Goal: Task Accomplishment & Management: Manage account settings

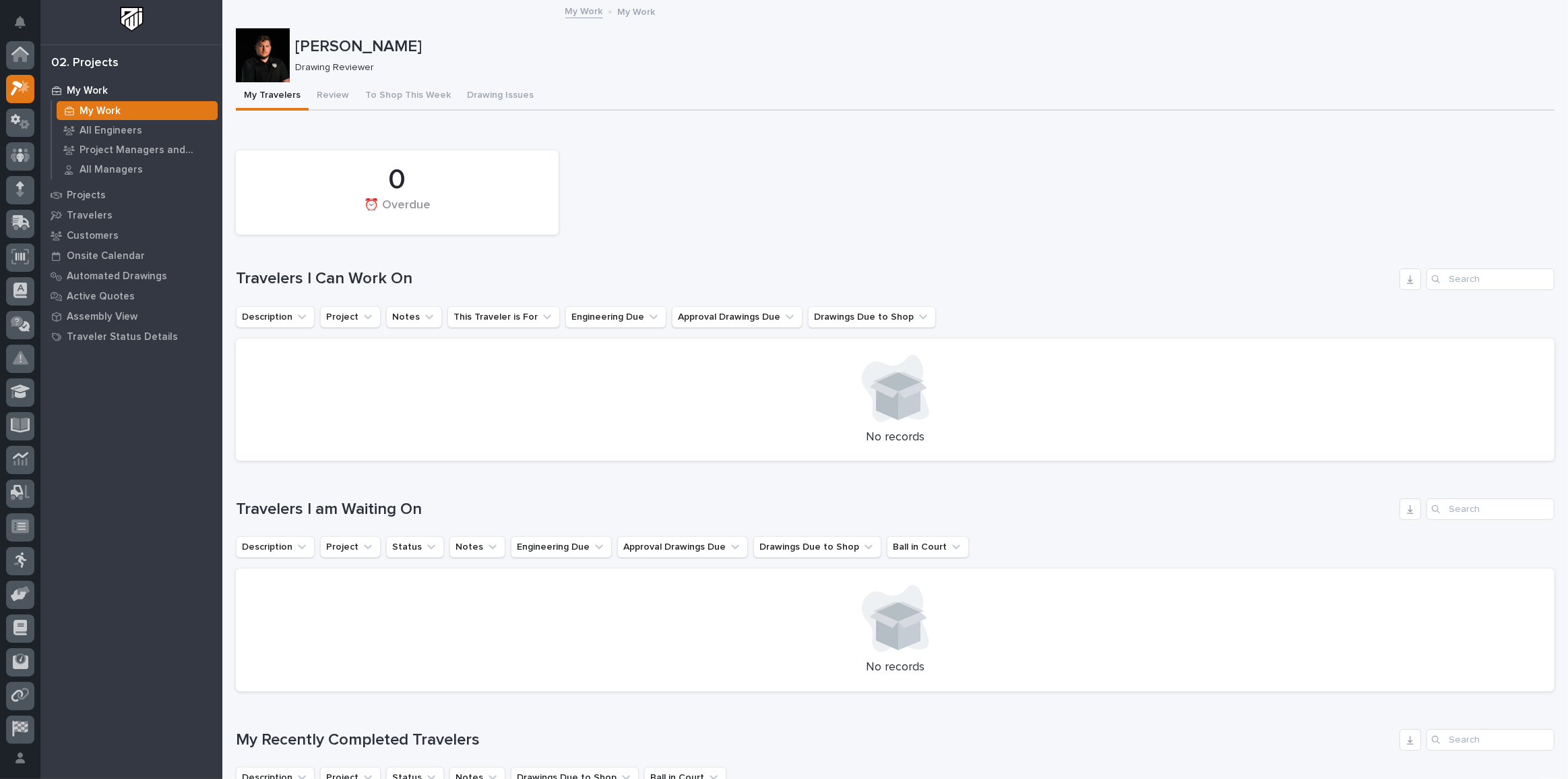
scroll to position [34, 0]
click at [341, 94] on button "Review" at bounding box center [333, 96] width 49 height 28
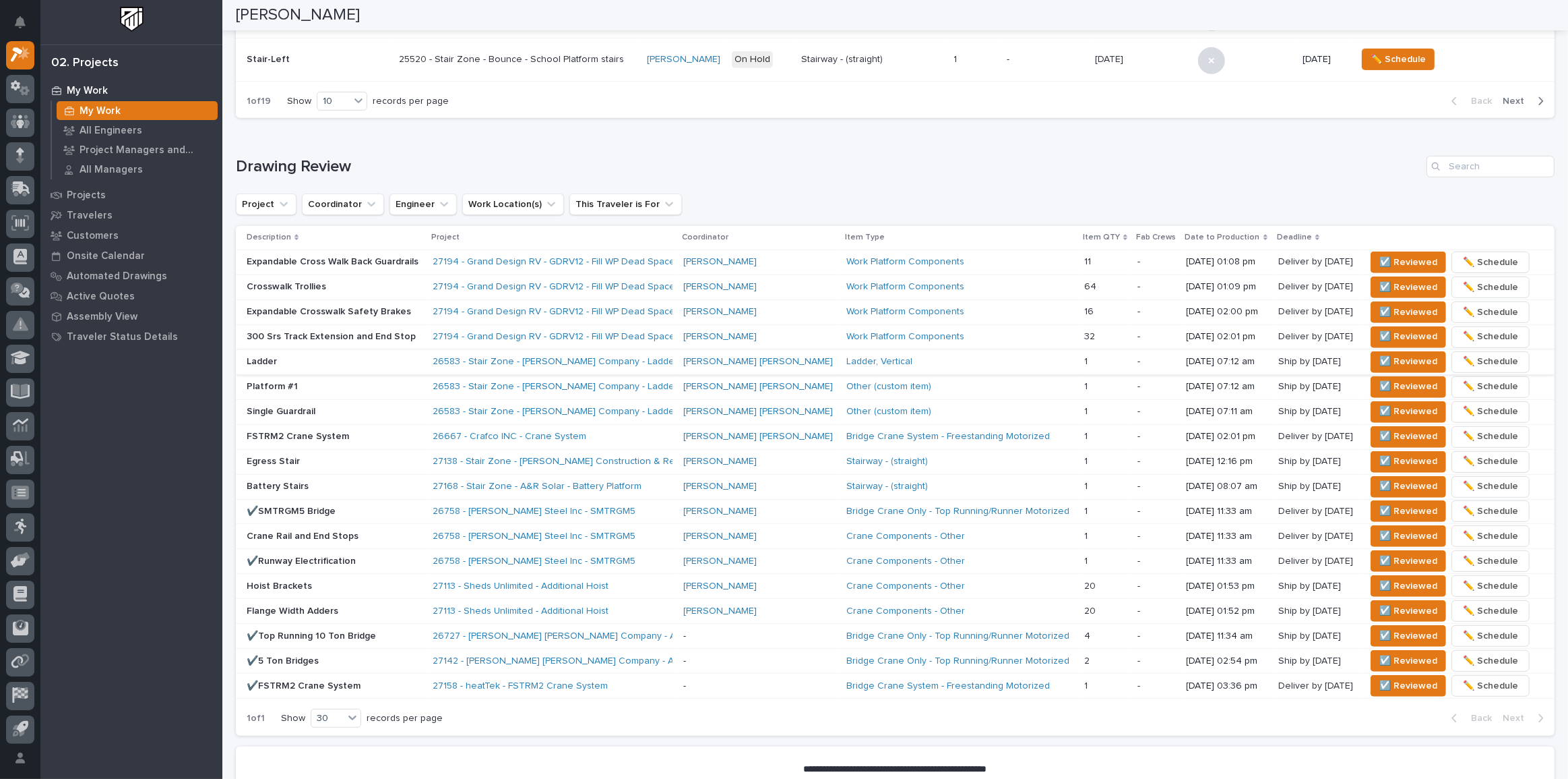
scroll to position [735, 0]
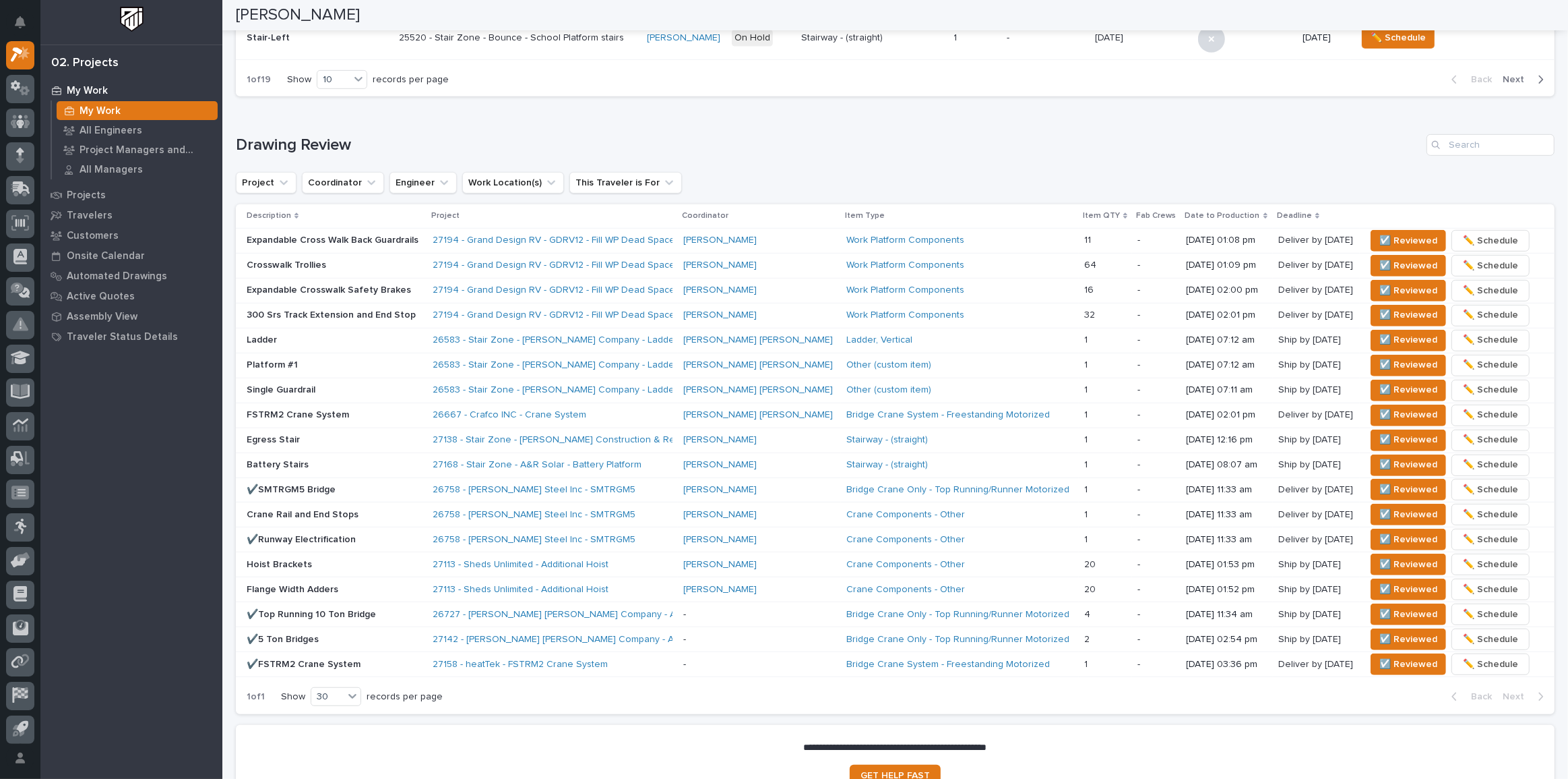
click at [379, 367] on p "Platform #1" at bounding box center [334, 365] width 175 height 12
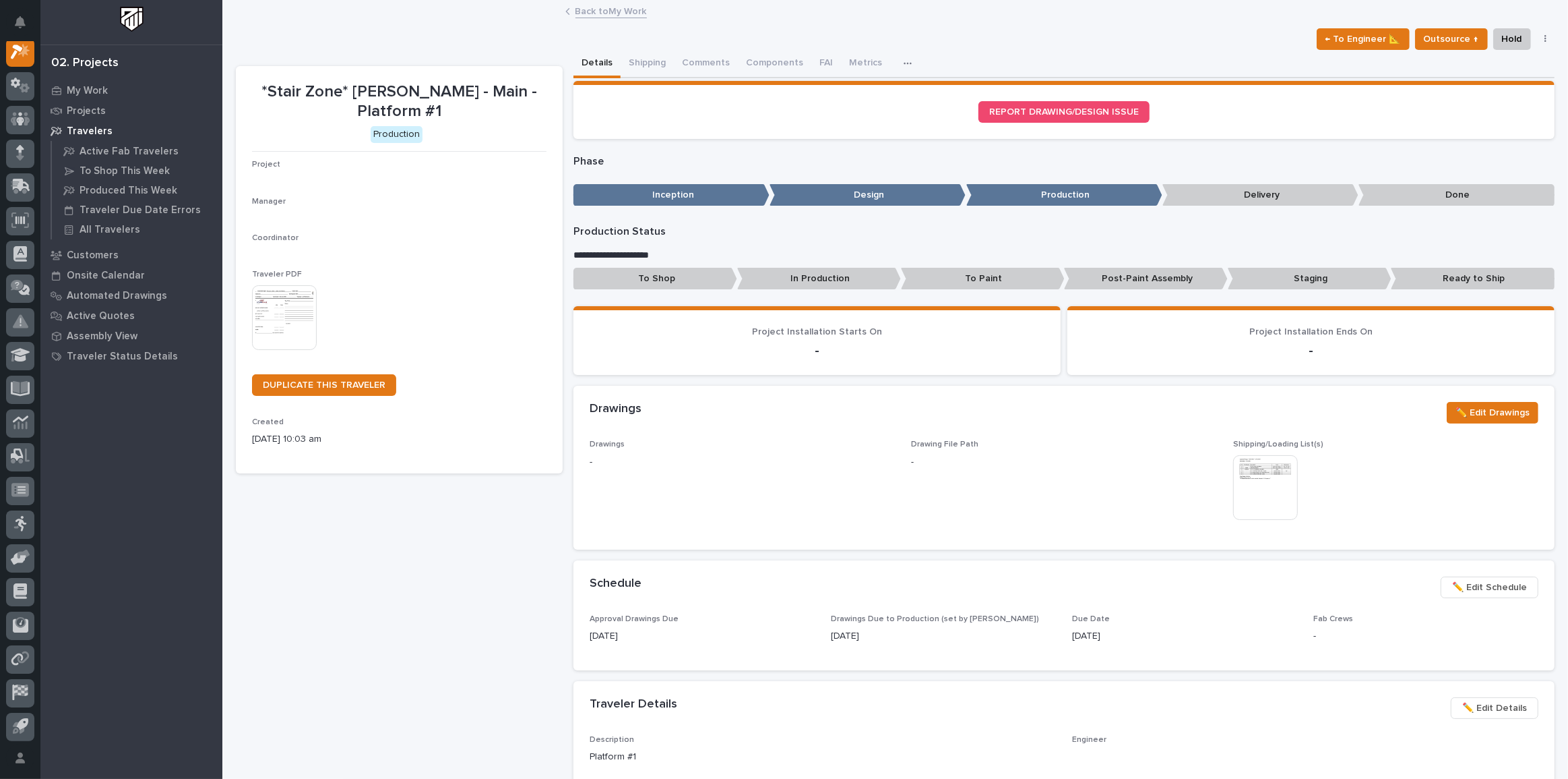
scroll to position [34, 0]
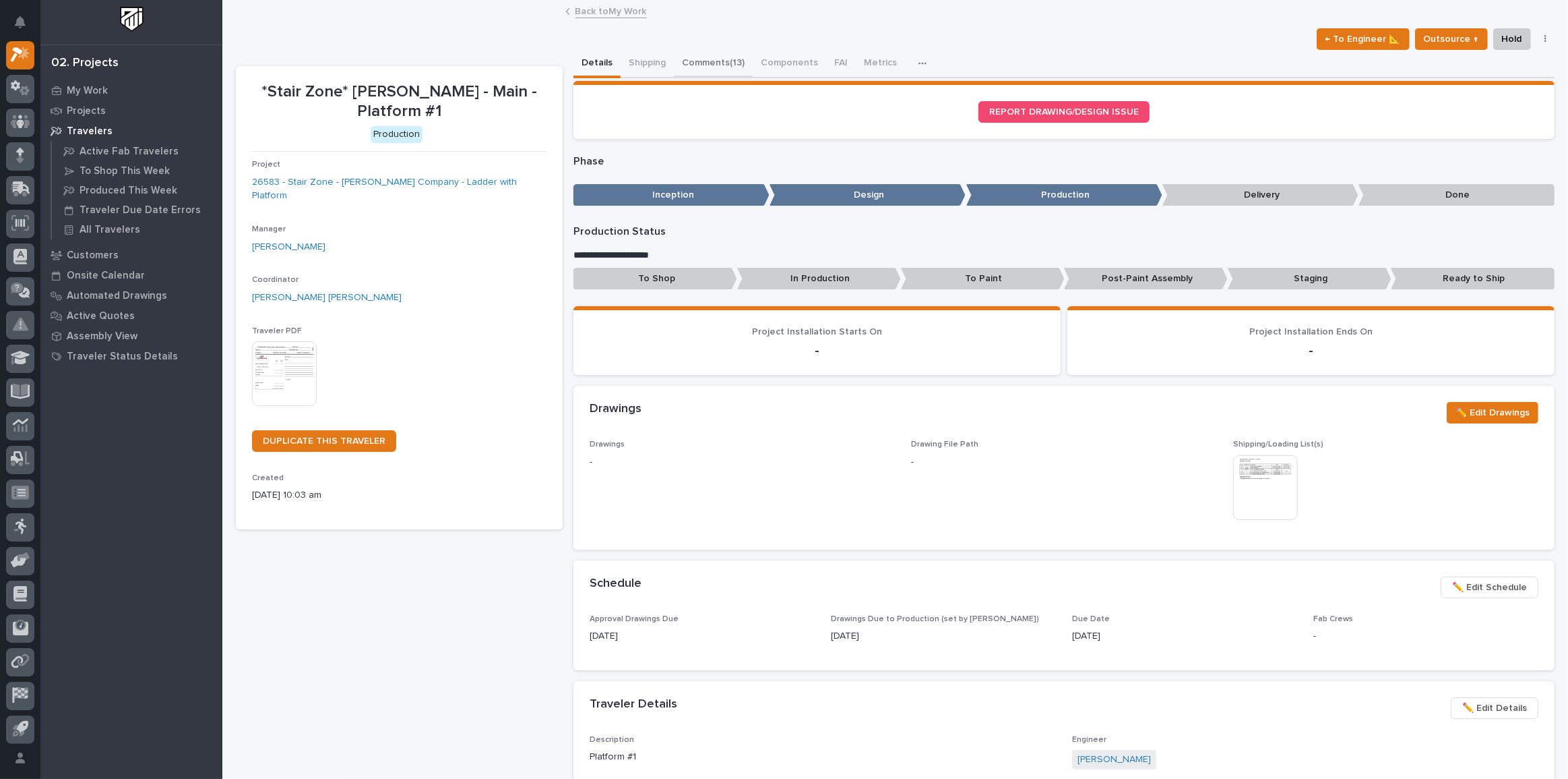
click at [710, 66] on button "Comments (13)" at bounding box center [713, 64] width 79 height 28
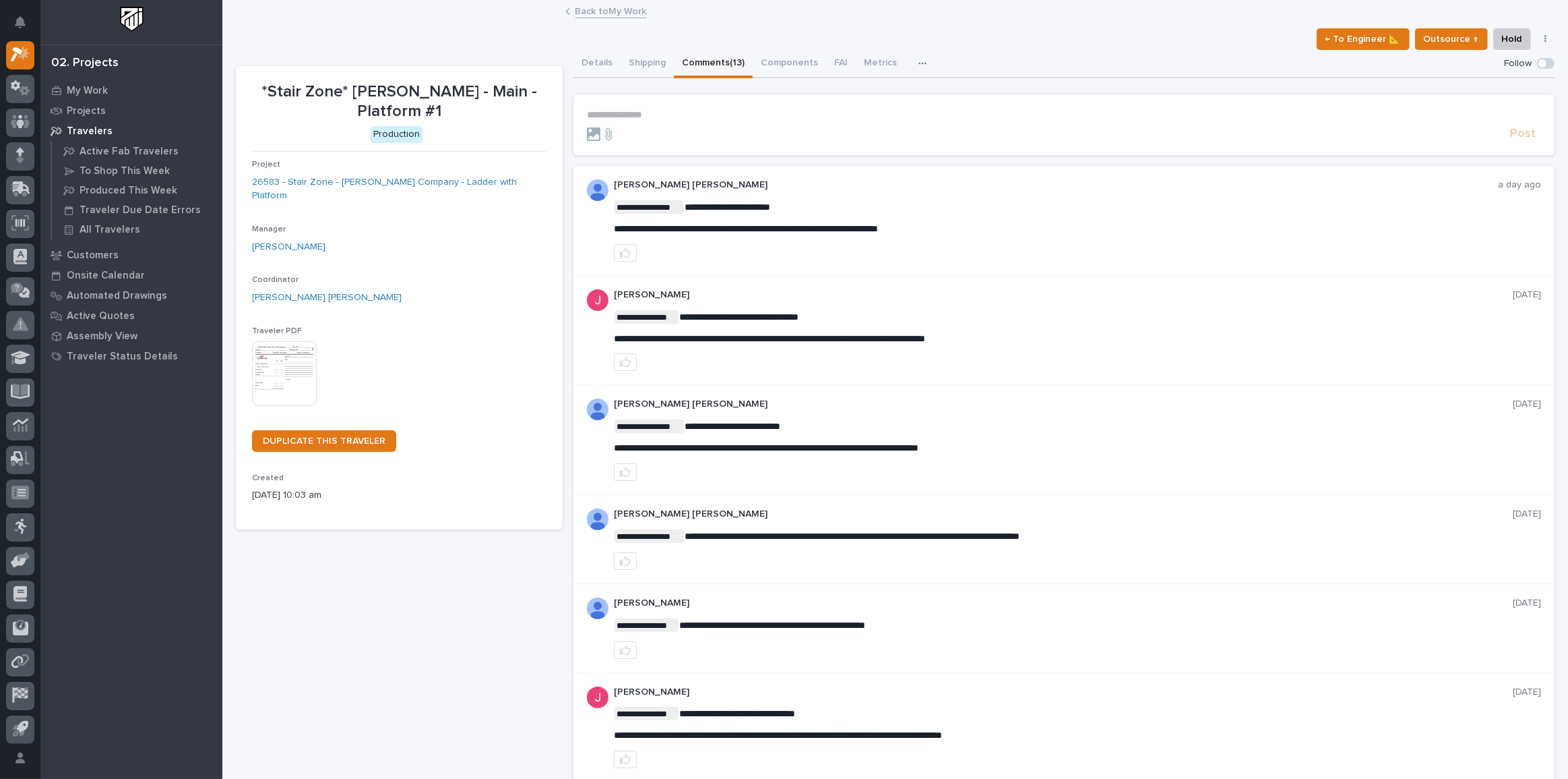
click at [664, 113] on p "**********" at bounding box center [1064, 114] width 954 height 12
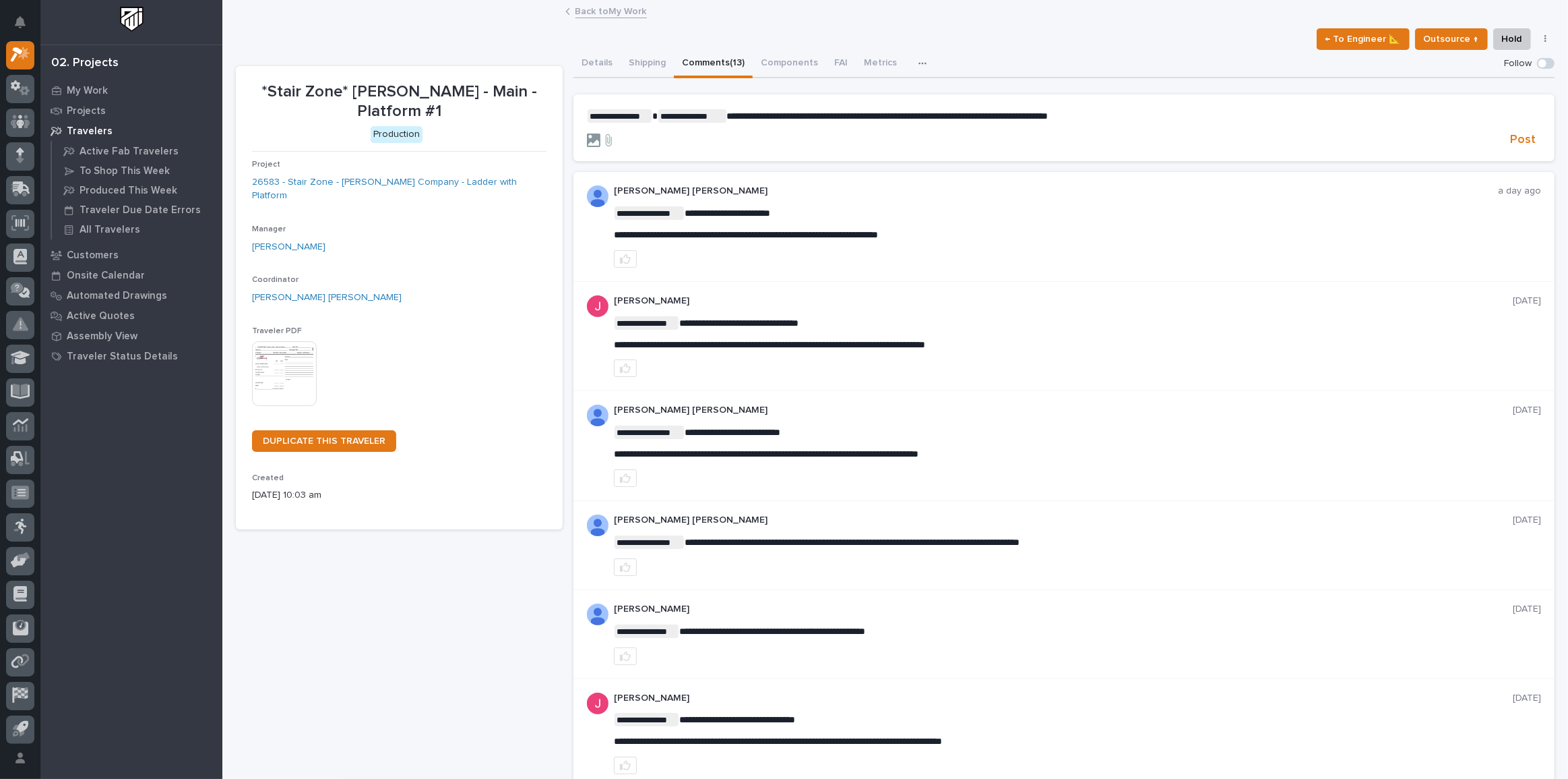
click at [593, 143] on icon at bounding box center [593, 139] width 13 height 13
click at [587, 133] on input "file" at bounding box center [587, 133] width 0 height 0
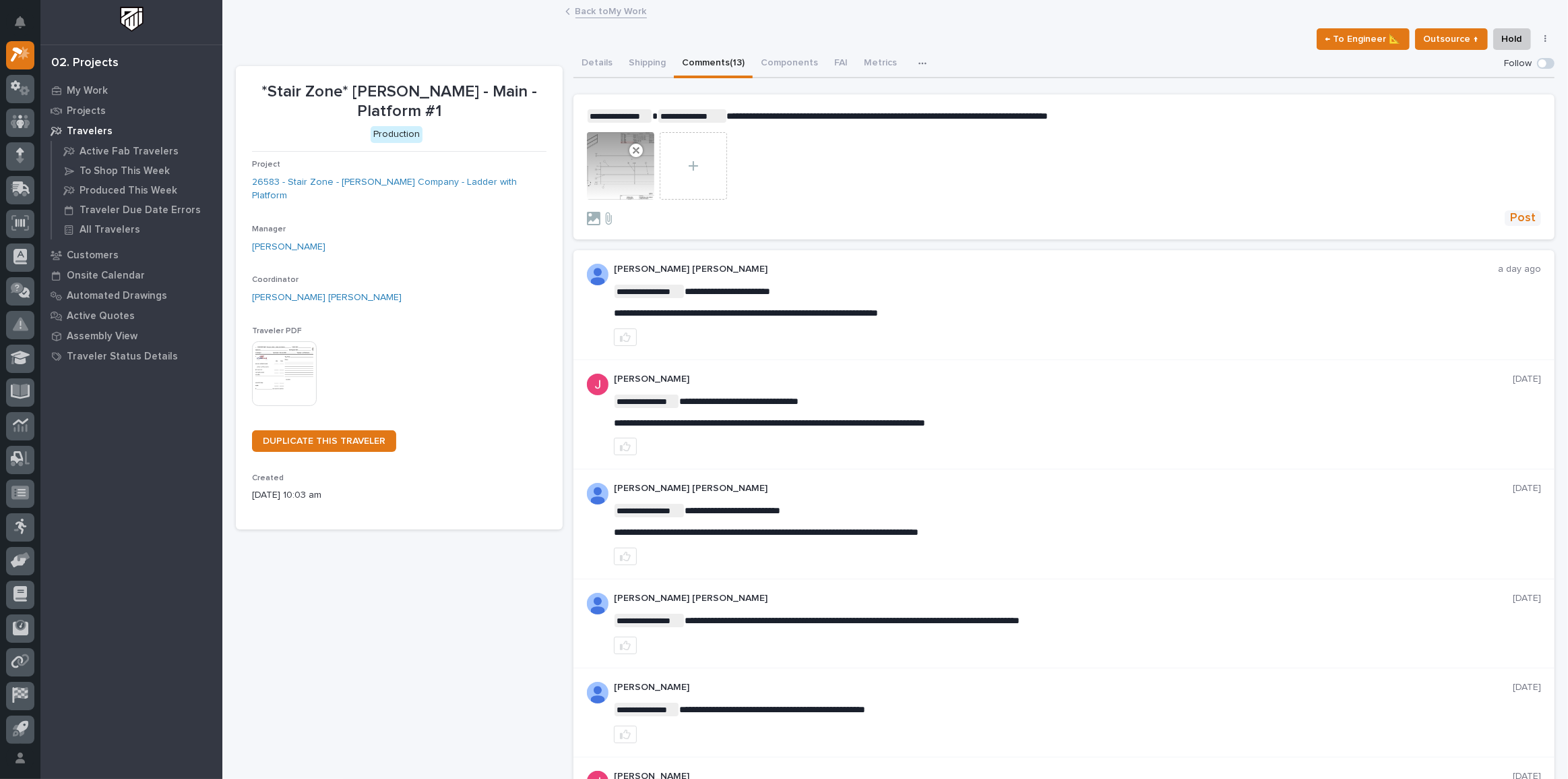
click at [1516, 216] on span "Post" at bounding box center [1523, 218] width 26 height 16
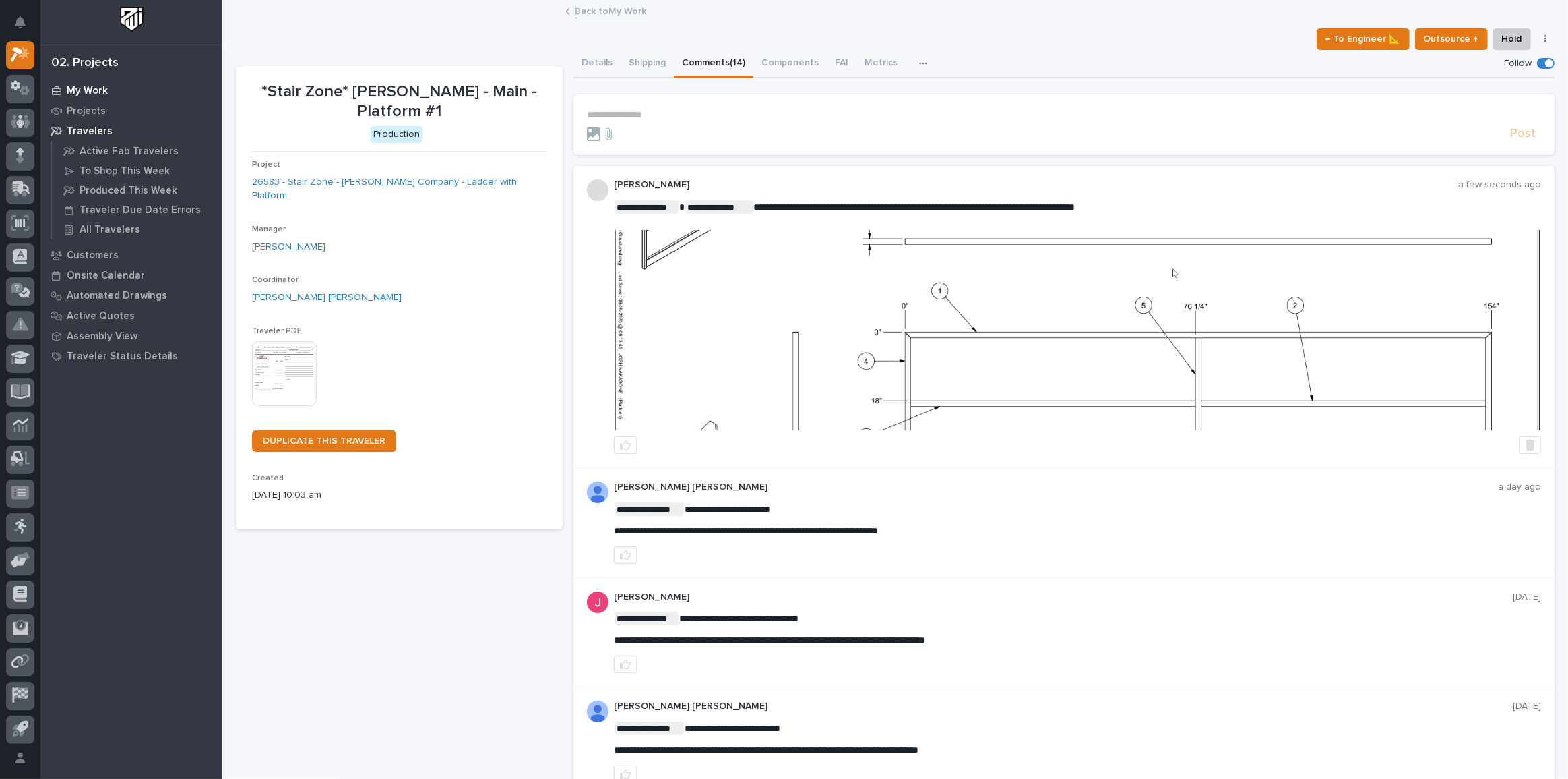
click at [89, 82] on div "My Work" at bounding box center [132, 90] width 175 height 19
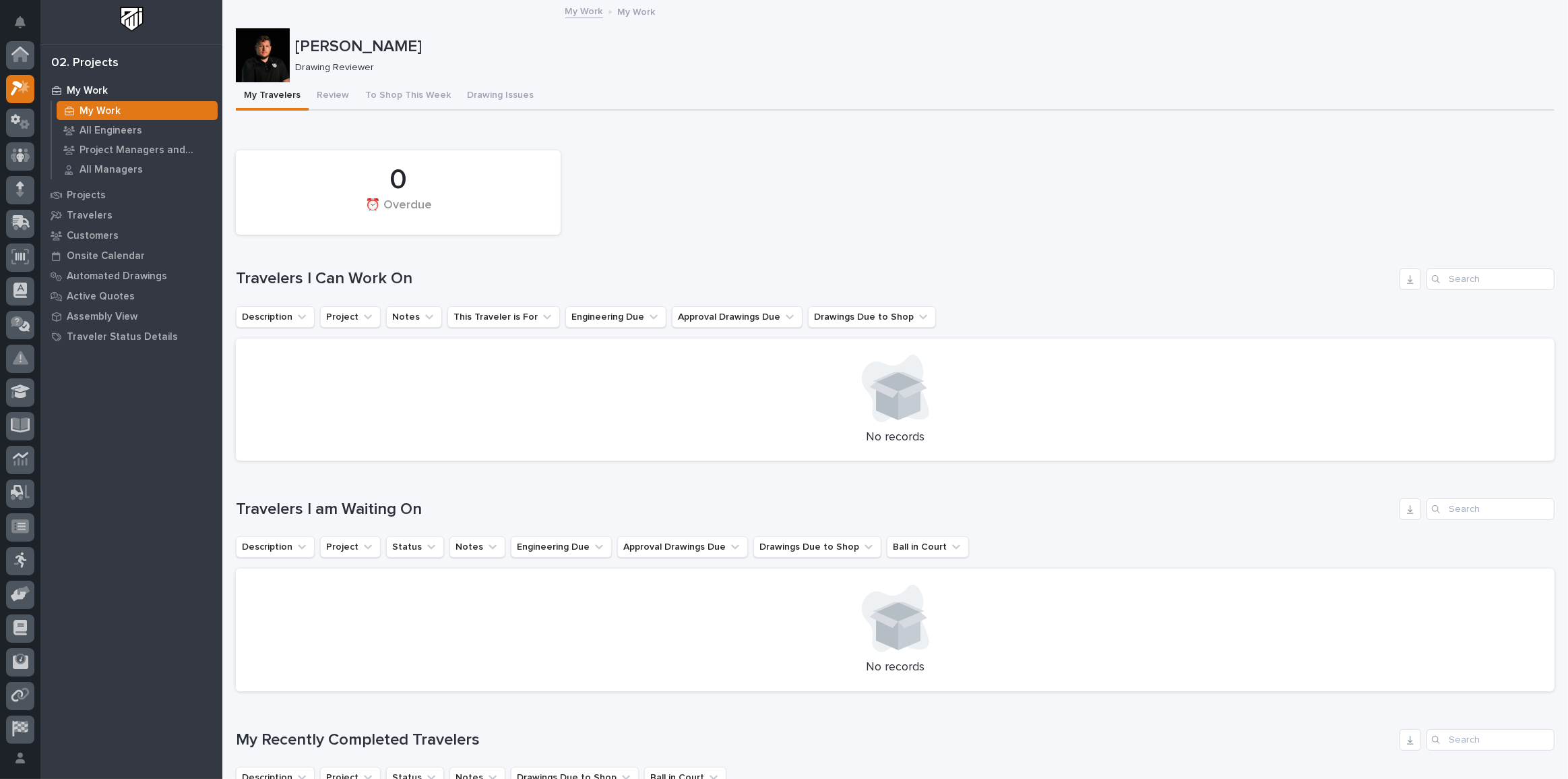
scroll to position [34, 0]
click at [336, 98] on button "Review" at bounding box center [333, 96] width 49 height 28
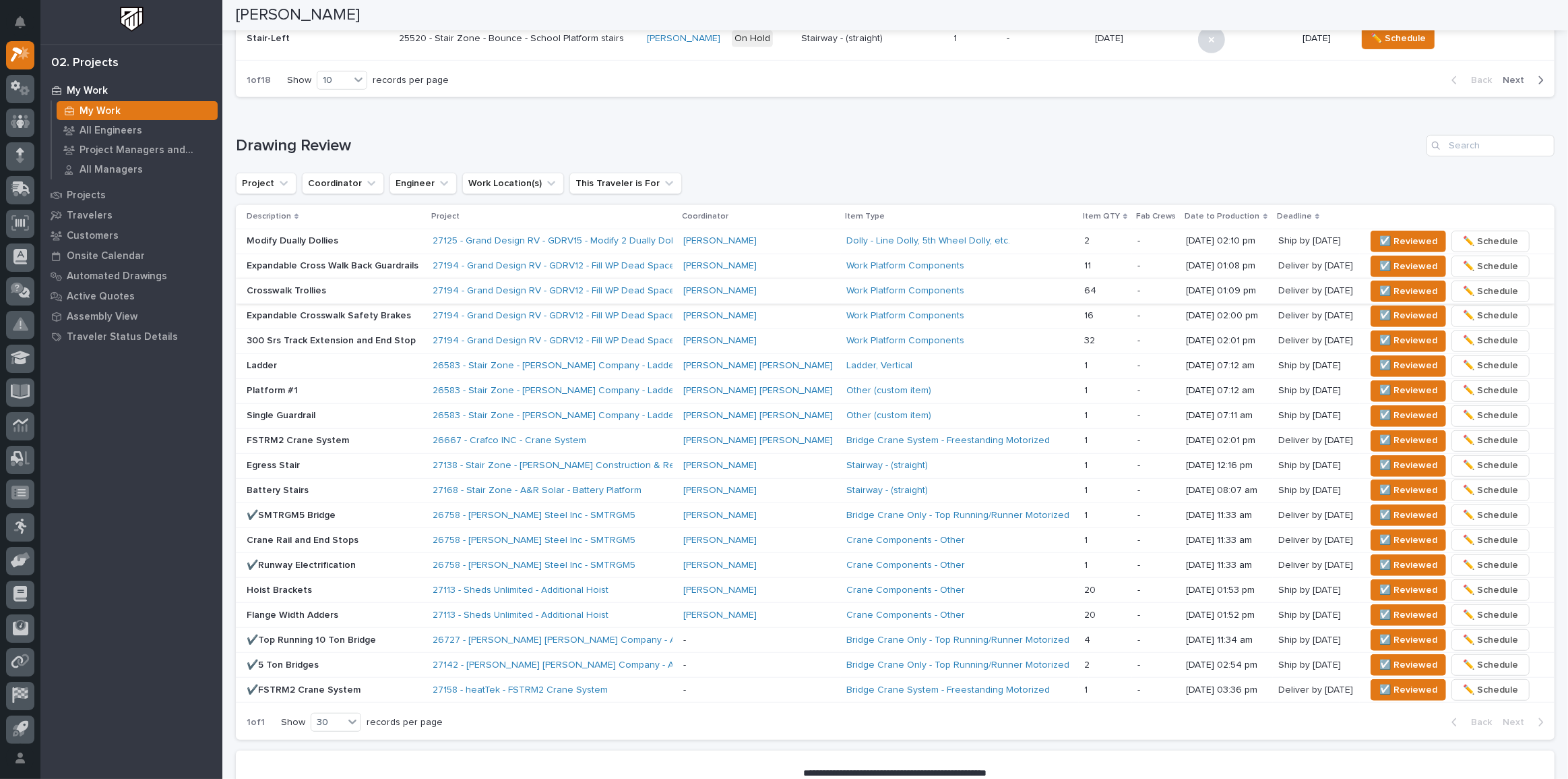
scroll to position [735, 0]
click at [1422, 408] on button "☑️ Reviewed" at bounding box center [1408, 415] width 75 height 22
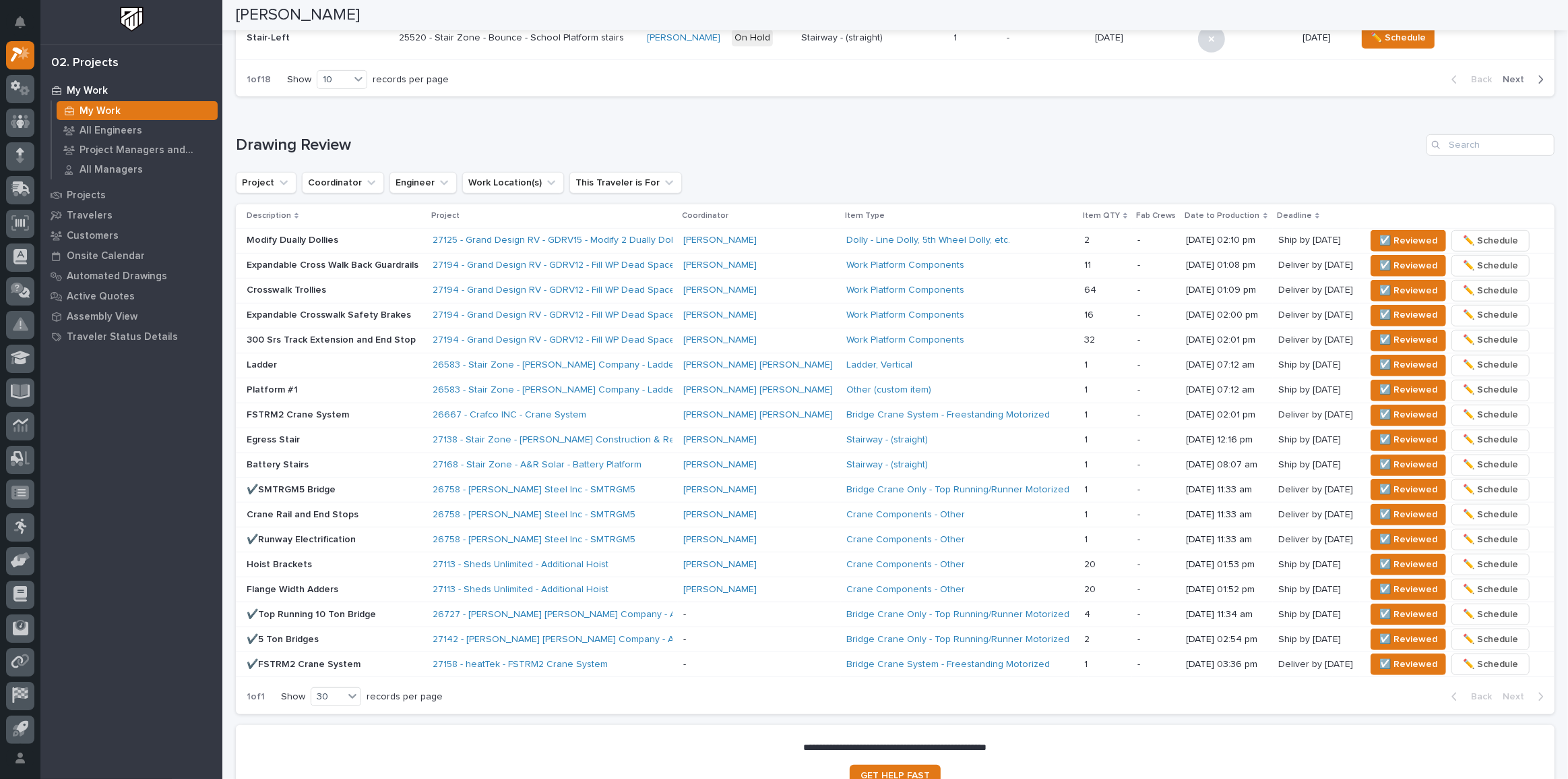
scroll to position [723, 0]
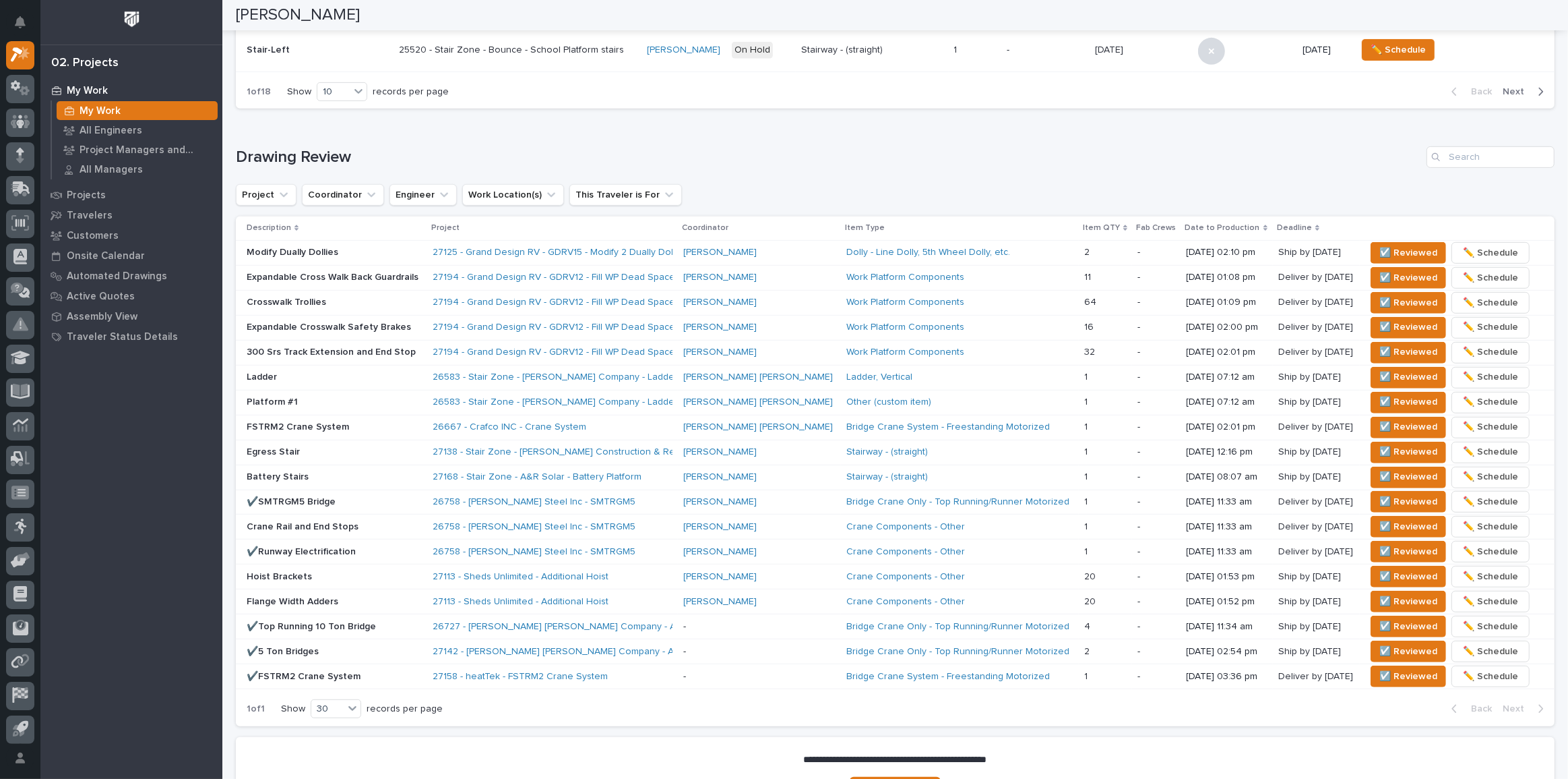
click at [334, 139] on div "Loading... Saving… Drawing Review Project Coordinator Engineer Work Location(s)…" at bounding box center [895, 427] width 1319 height 617
click at [408, 253] on p "Modify Dually Dollies" at bounding box center [334, 252] width 175 height 12
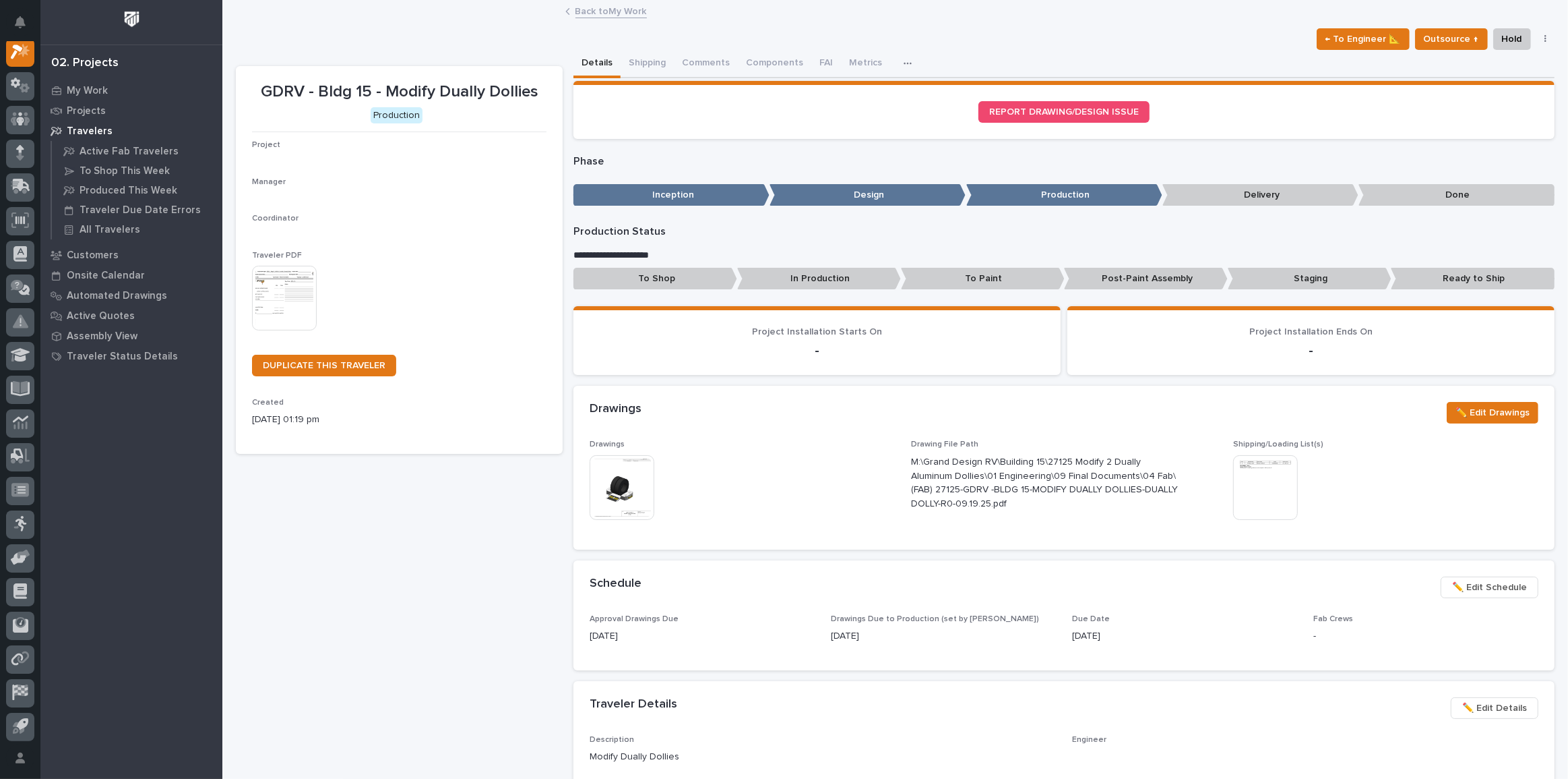
scroll to position [34, 0]
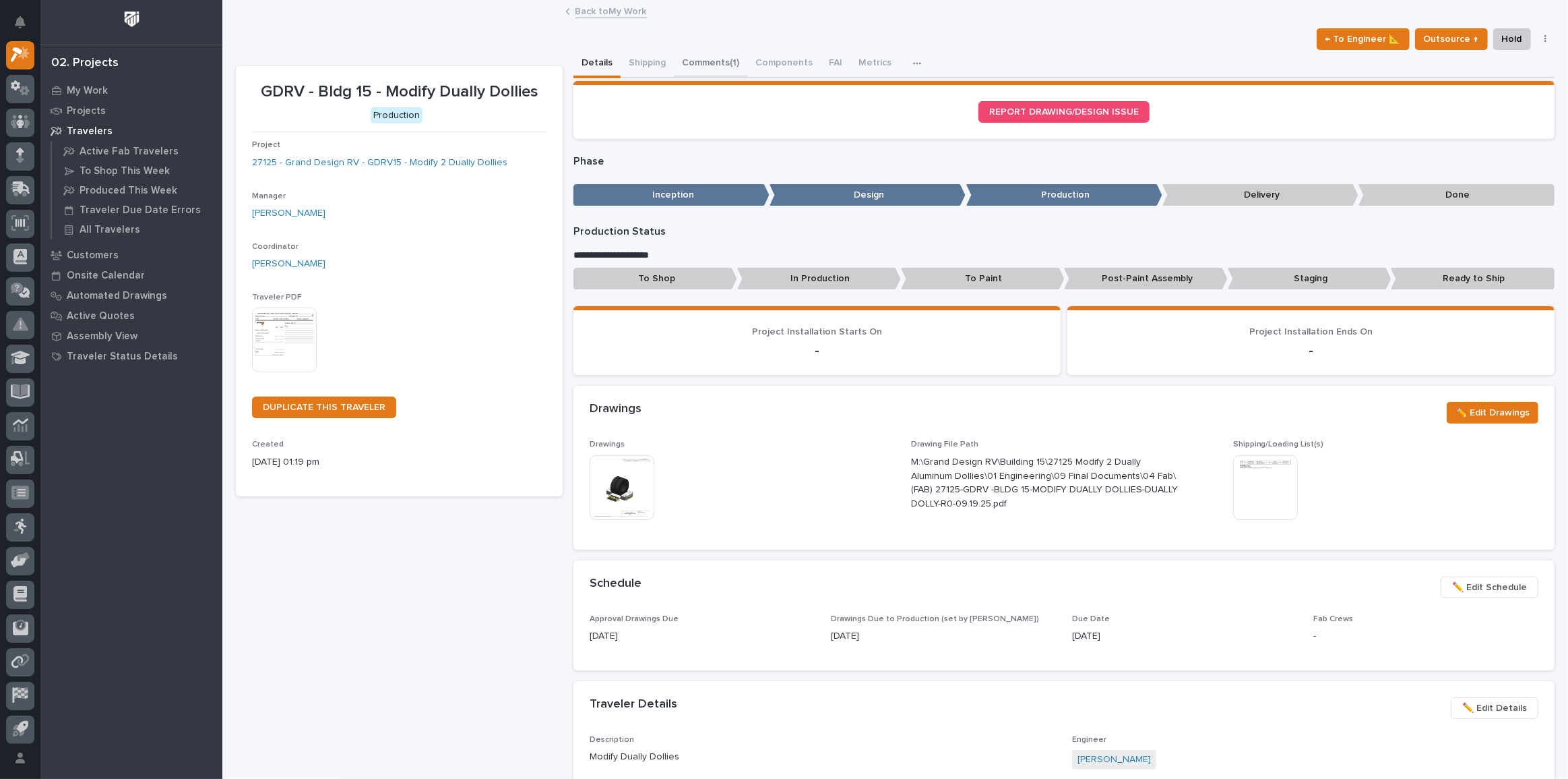
click at [697, 62] on button "Comments (1)" at bounding box center [710, 64] width 74 height 28
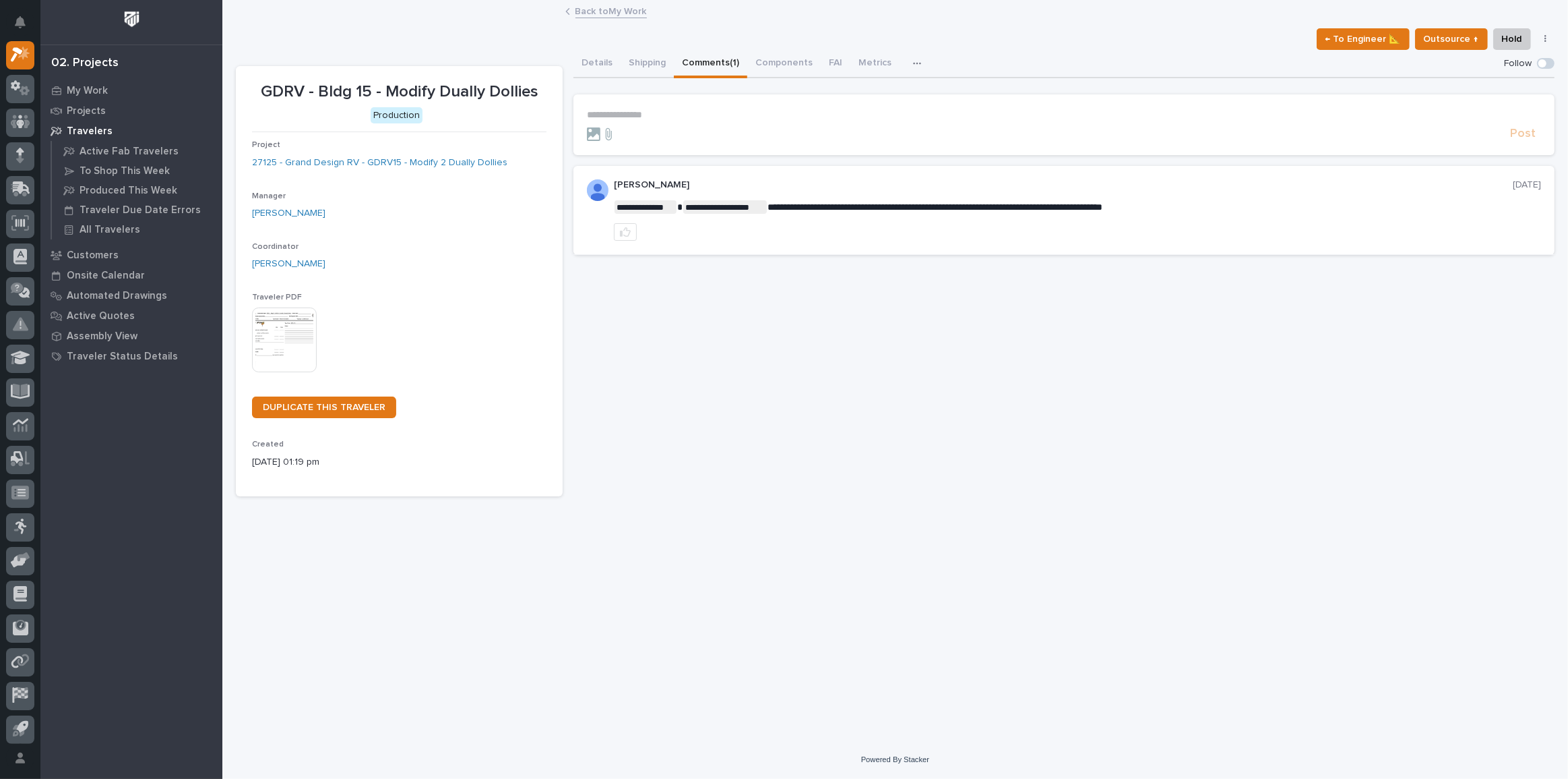
click at [645, 128] on div at bounding box center [1046, 134] width 918 height 13
click at [642, 117] on p "**********" at bounding box center [1064, 114] width 954 height 12
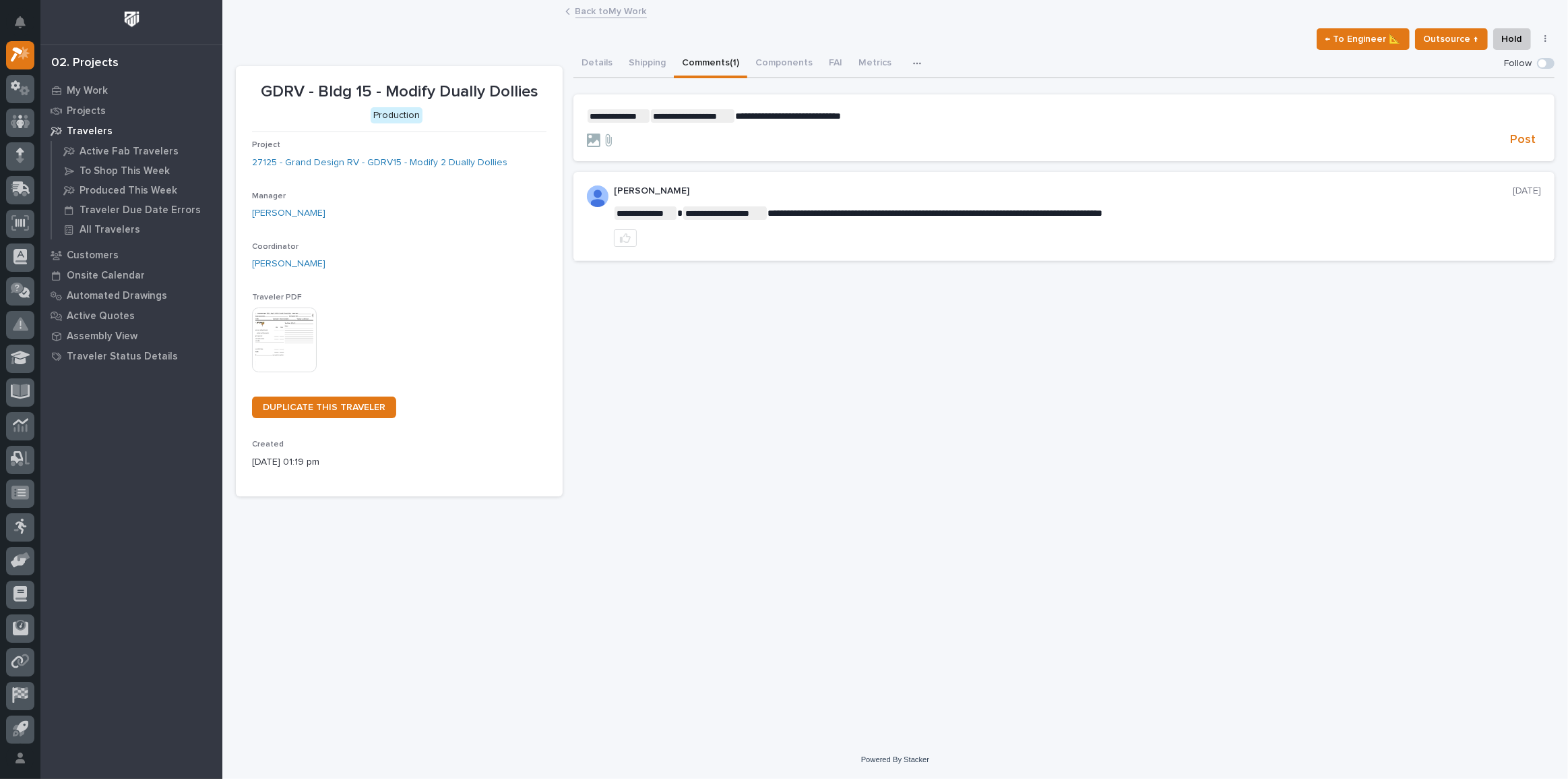
click at [877, 112] on p "**********" at bounding box center [1064, 115] width 954 height 13
click at [589, 142] on div "Post" at bounding box center [1064, 140] width 954 height 16
click at [589, 142] on icon at bounding box center [593, 139] width 13 height 13
click at [587, 133] on input "file" at bounding box center [587, 133] width 0 height 0
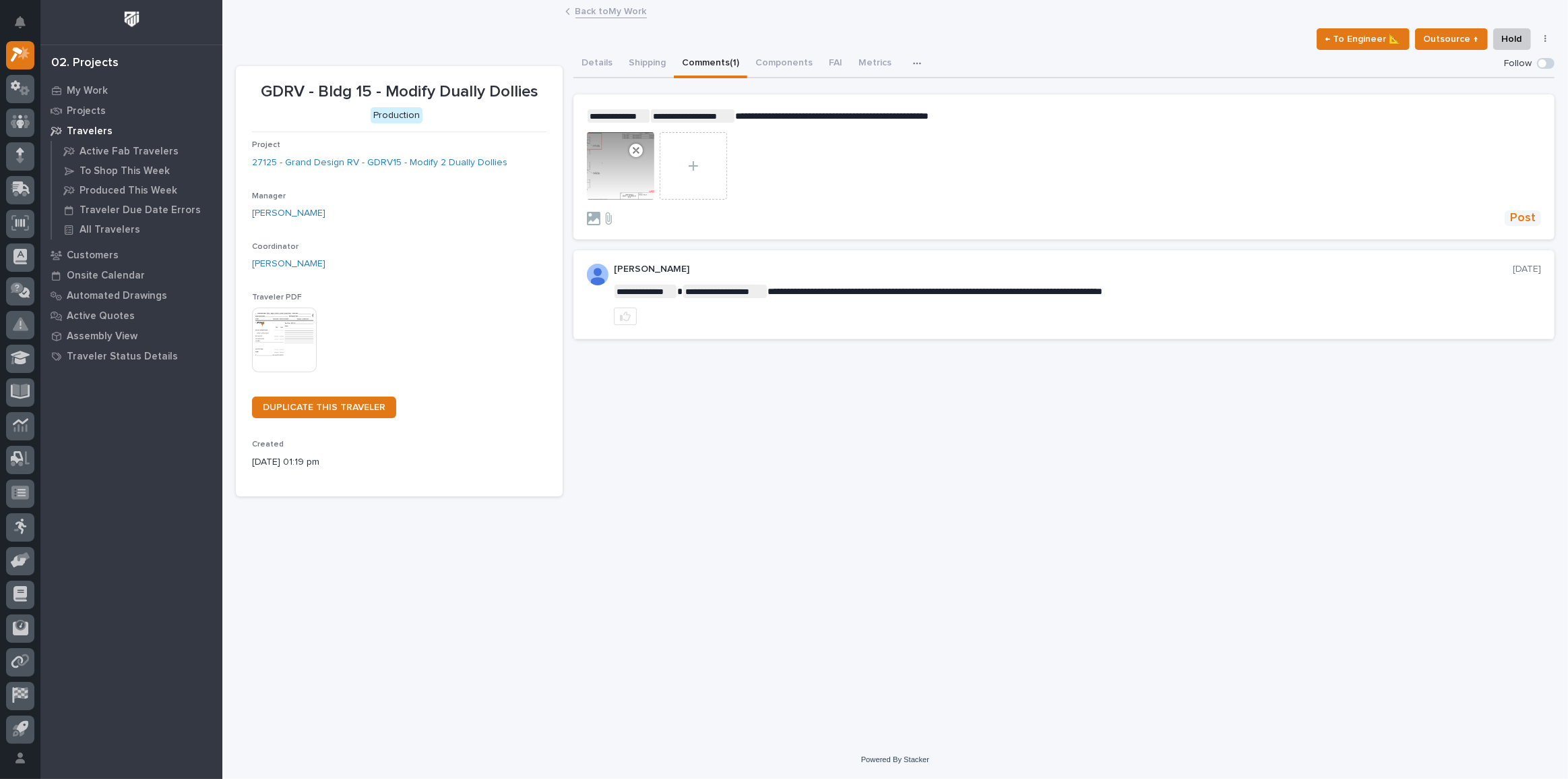
click at [1525, 216] on span "Post" at bounding box center [1523, 218] width 26 height 16
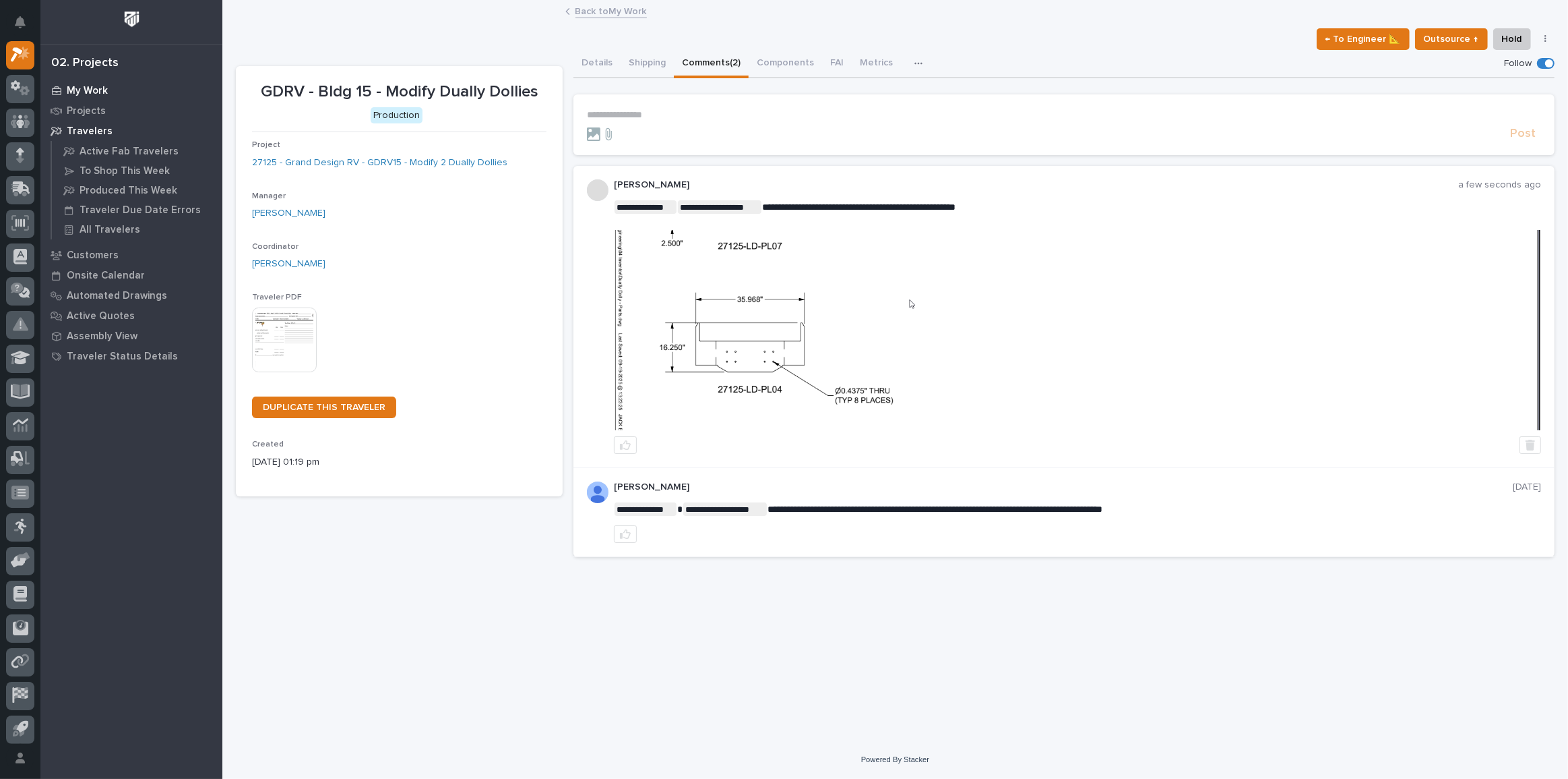
click at [119, 86] on div "My Work" at bounding box center [132, 90] width 175 height 19
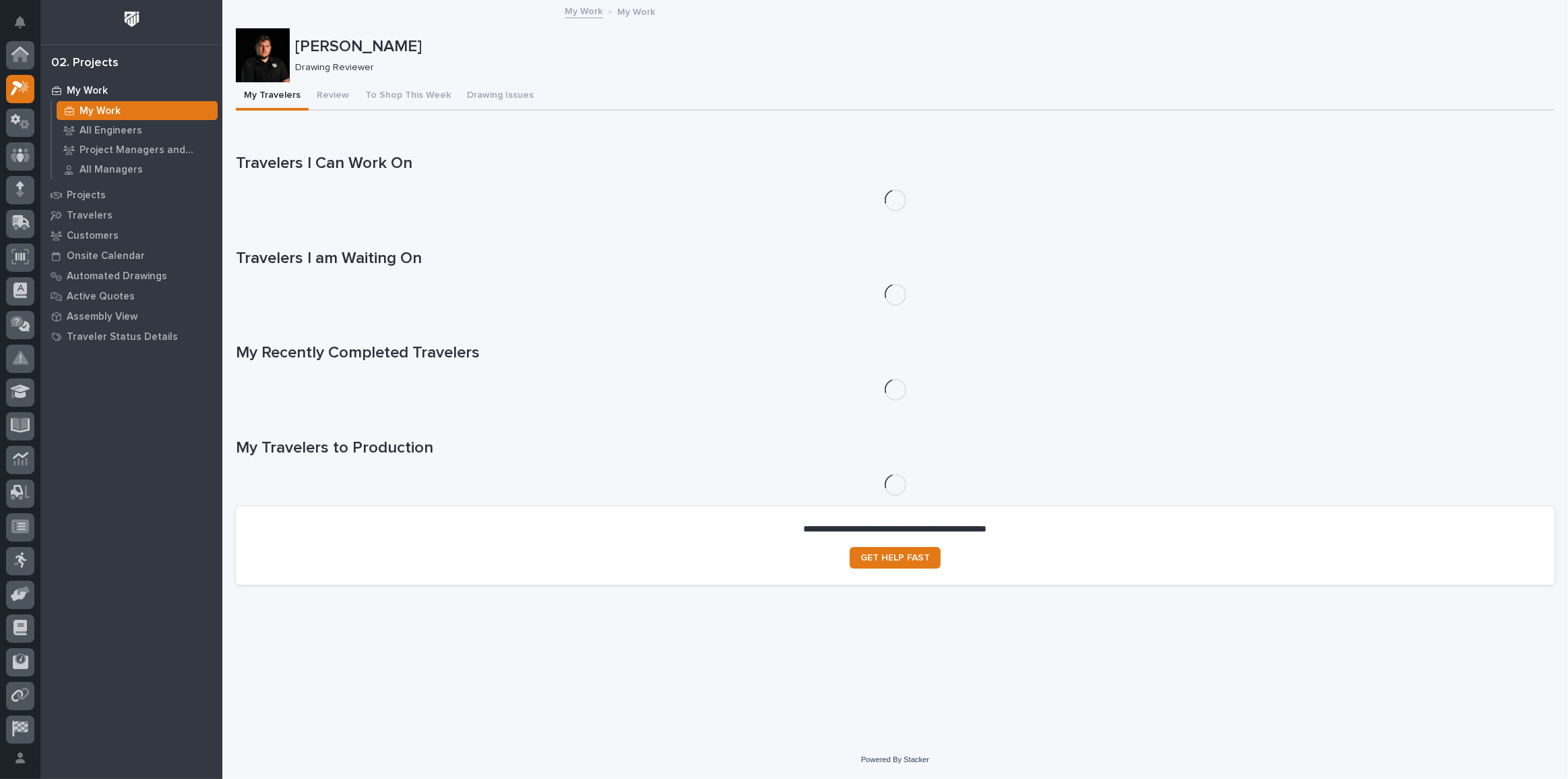
scroll to position [34, 0]
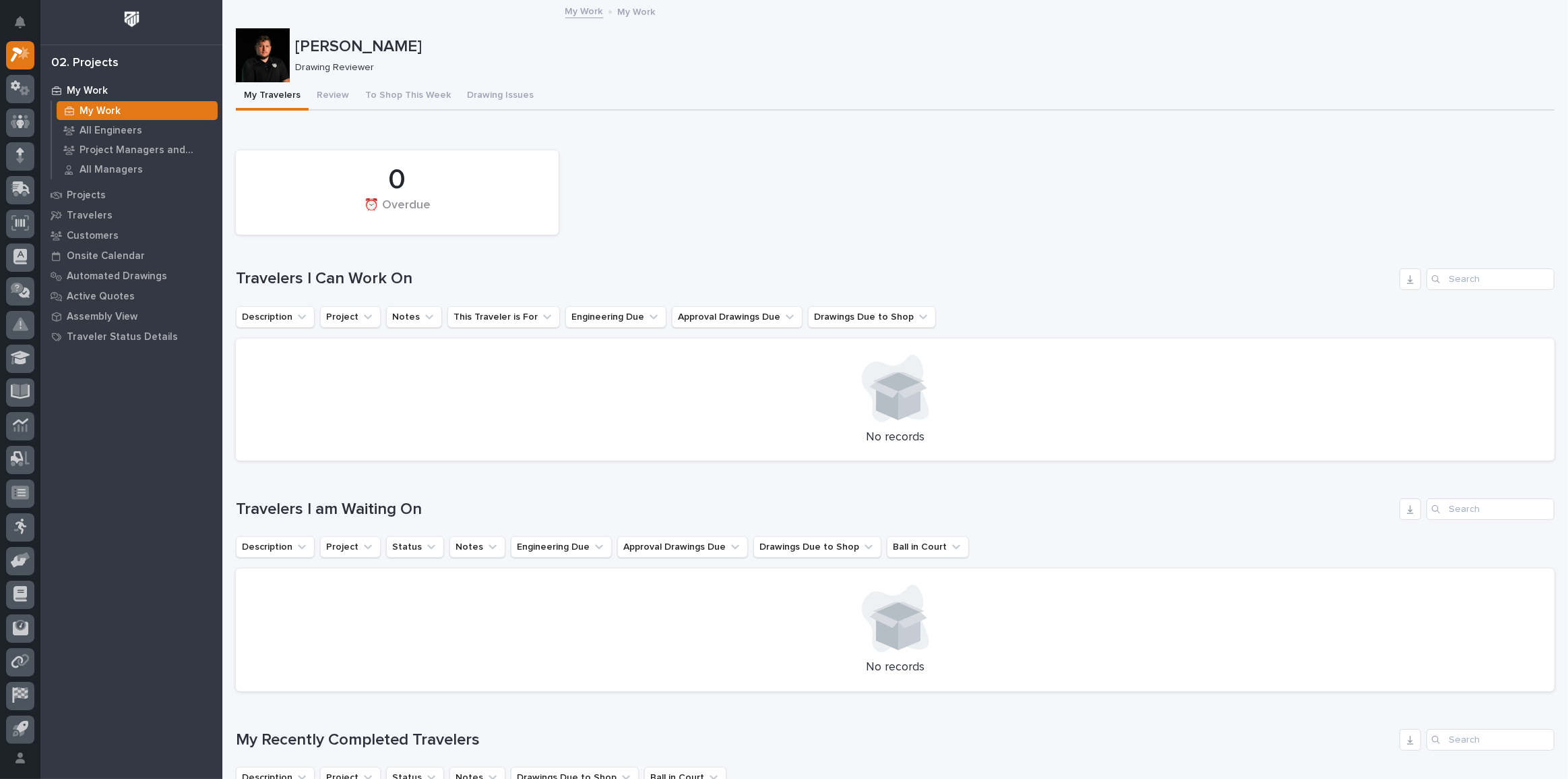
click at [1008, 111] on div "Loading... Saving… Loading... Saving… Loading... Saving… Loading... Saving… Loa…" at bounding box center [895, 680] width 1319 height 1140
click at [31, 24] on button "Notifications" at bounding box center [20, 22] width 28 height 28
click at [417, 44] on p "[PERSON_NAME]" at bounding box center [922, 46] width 1254 height 20
click at [330, 95] on button "Review" at bounding box center [333, 96] width 49 height 28
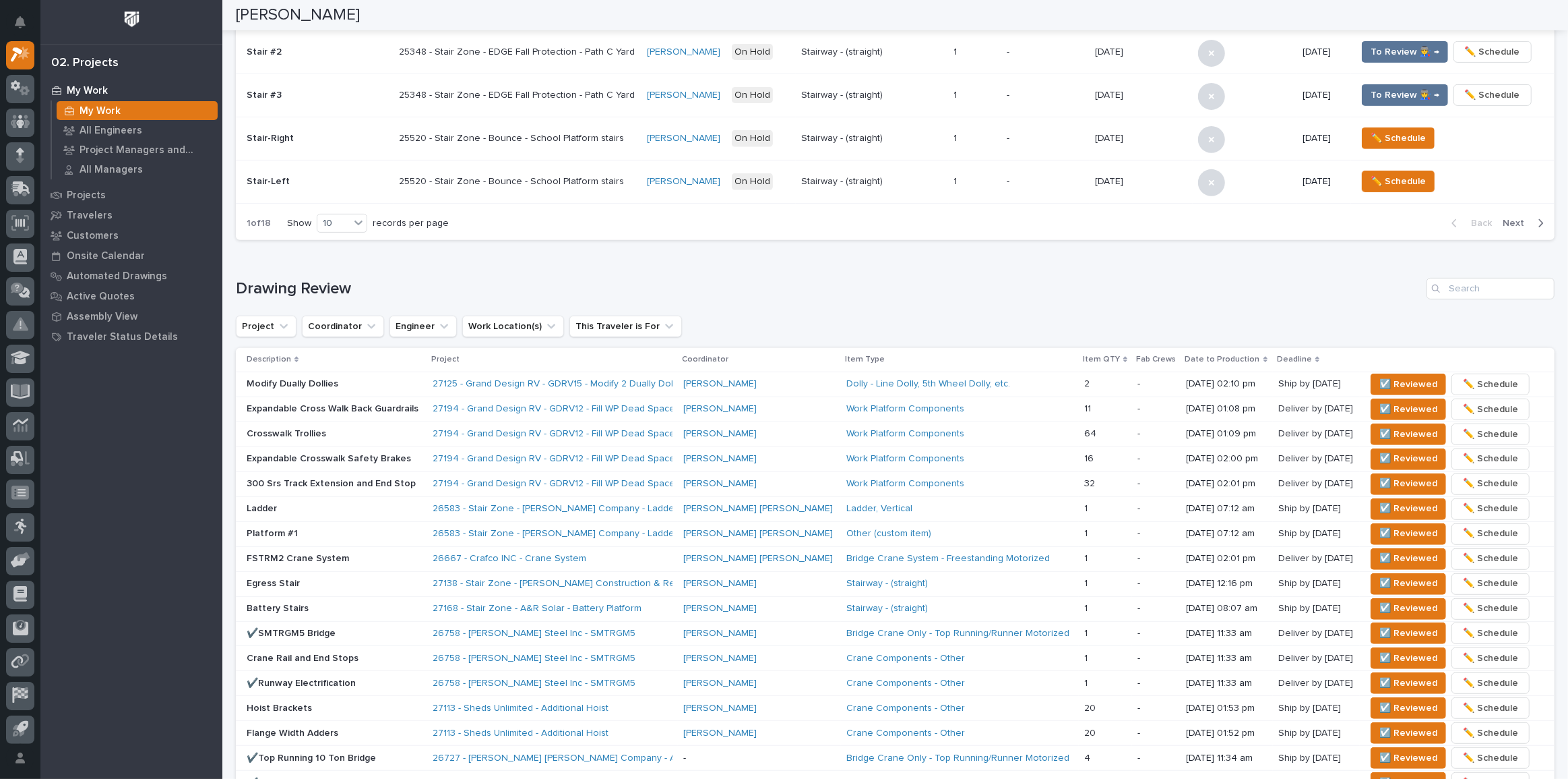
scroll to position [613, 0]
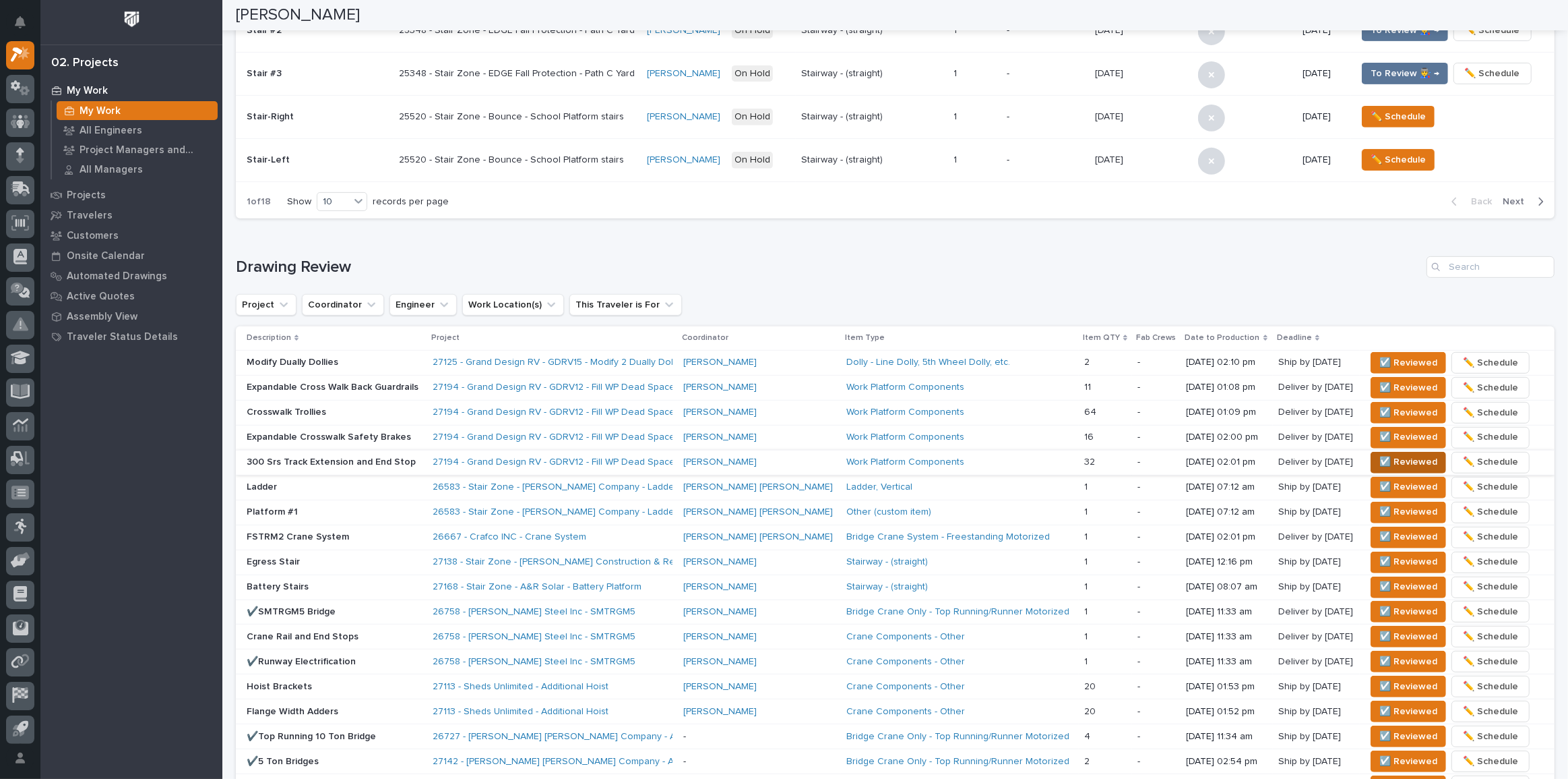
click at [1379, 456] on span "☑️ Reviewed" at bounding box center [1408, 462] width 58 height 16
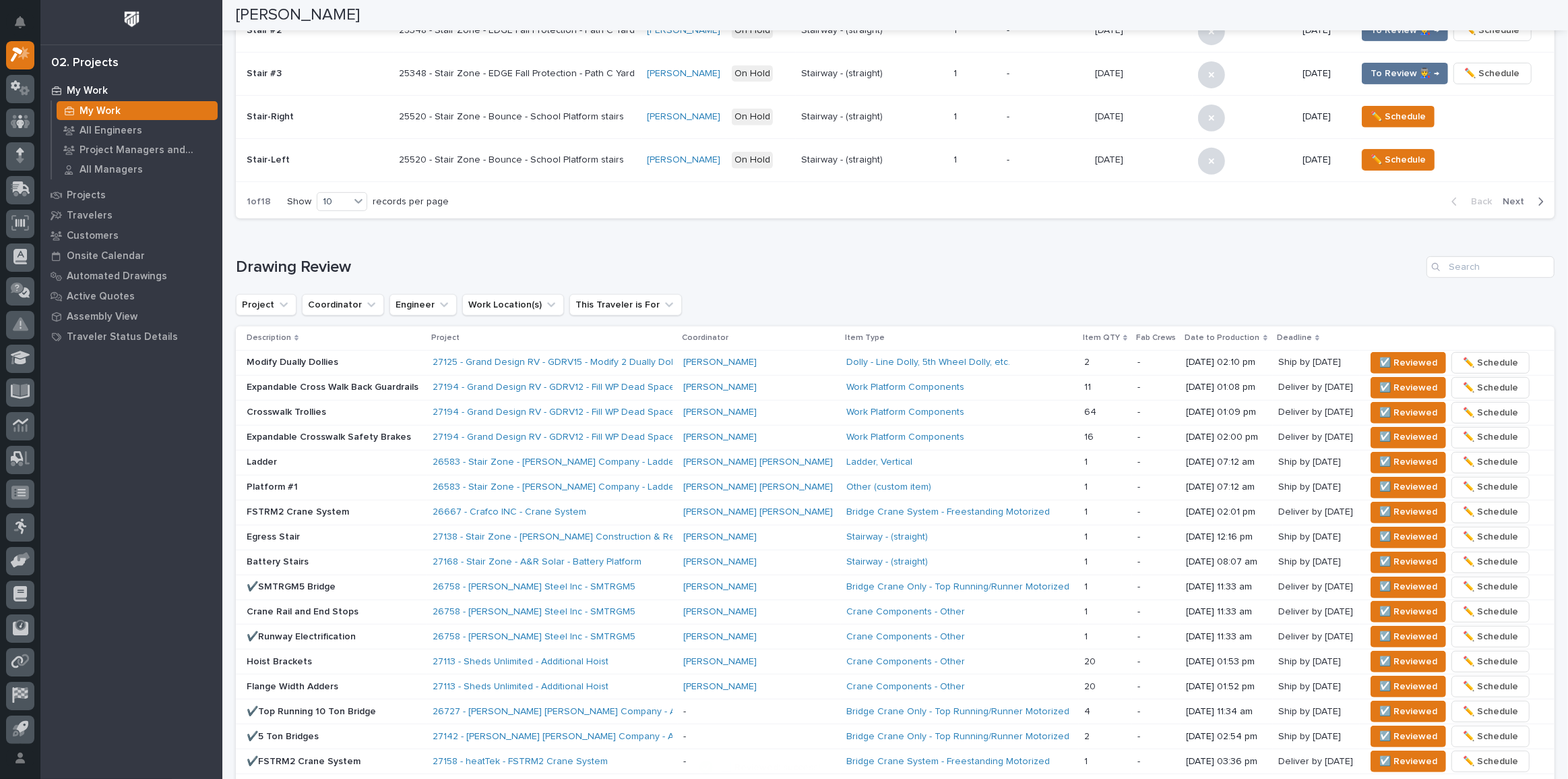
scroll to position [600, 0]
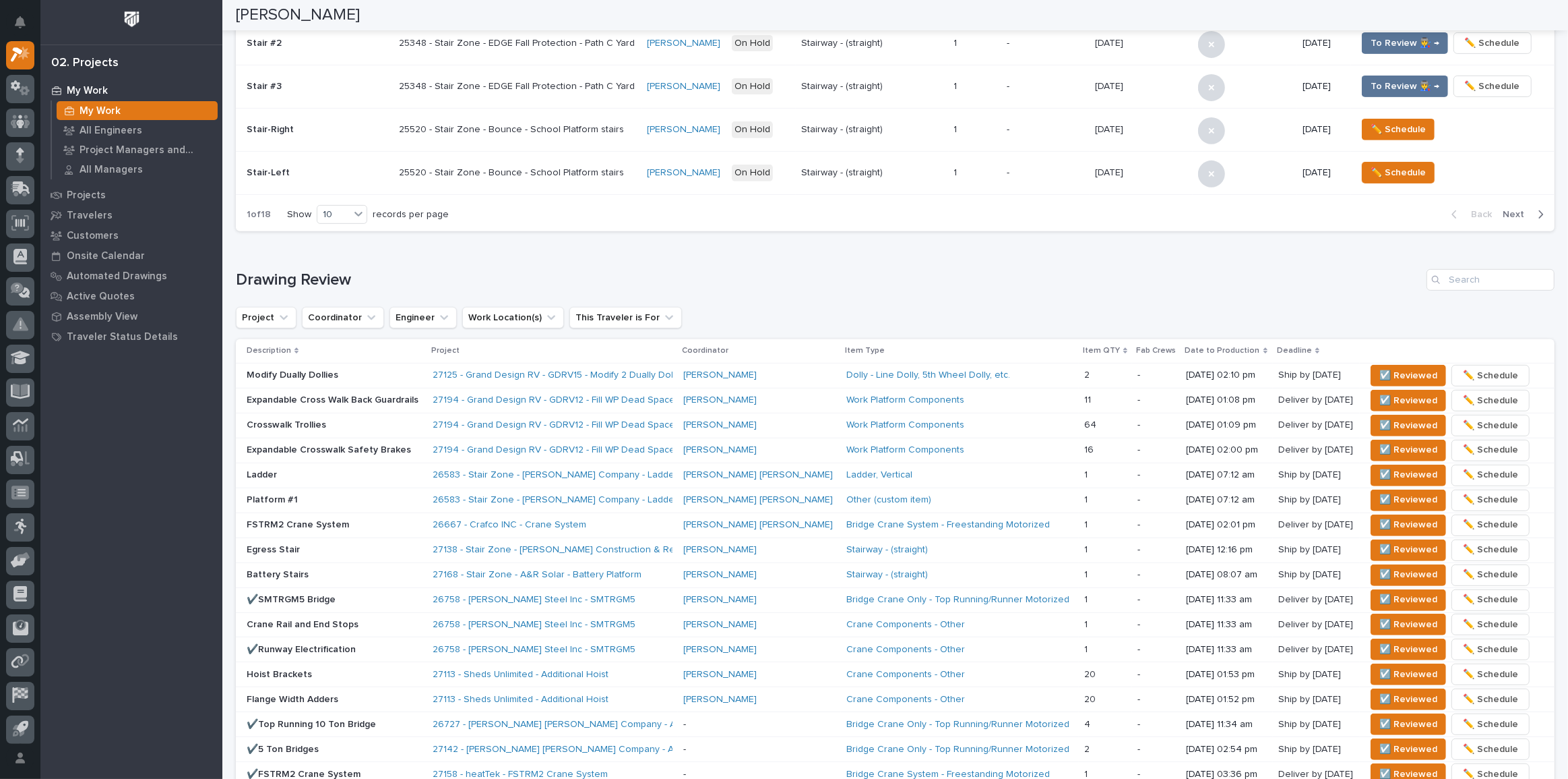
click at [226, 249] on div "**********" at bounding box center [895, 196] width 1346 height 1590
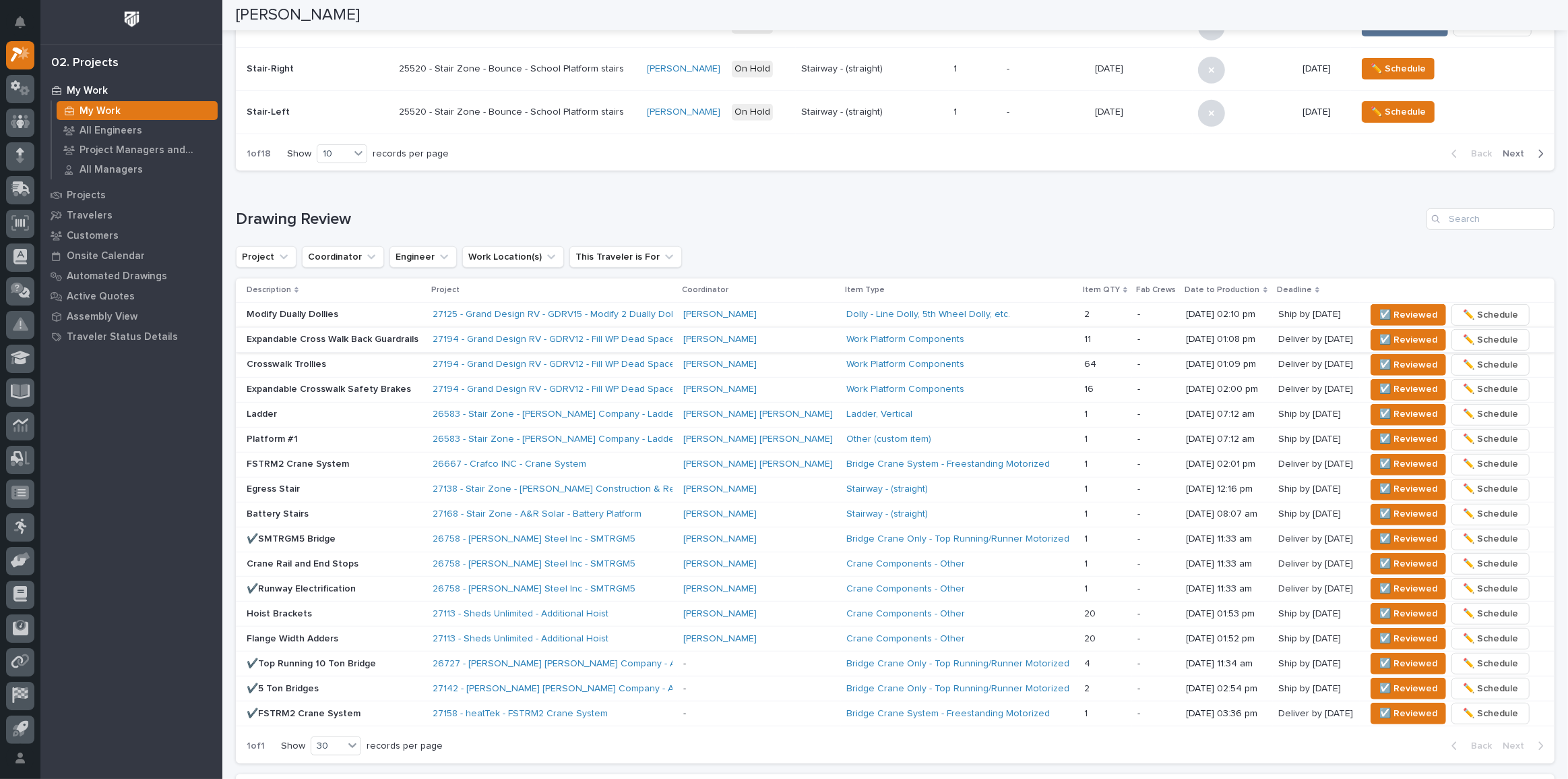
scroll to position [661, 0]
click at [1379, 389] on span "☑️ Reviewed" at bounding box center [1408, 389] width 58 height 16
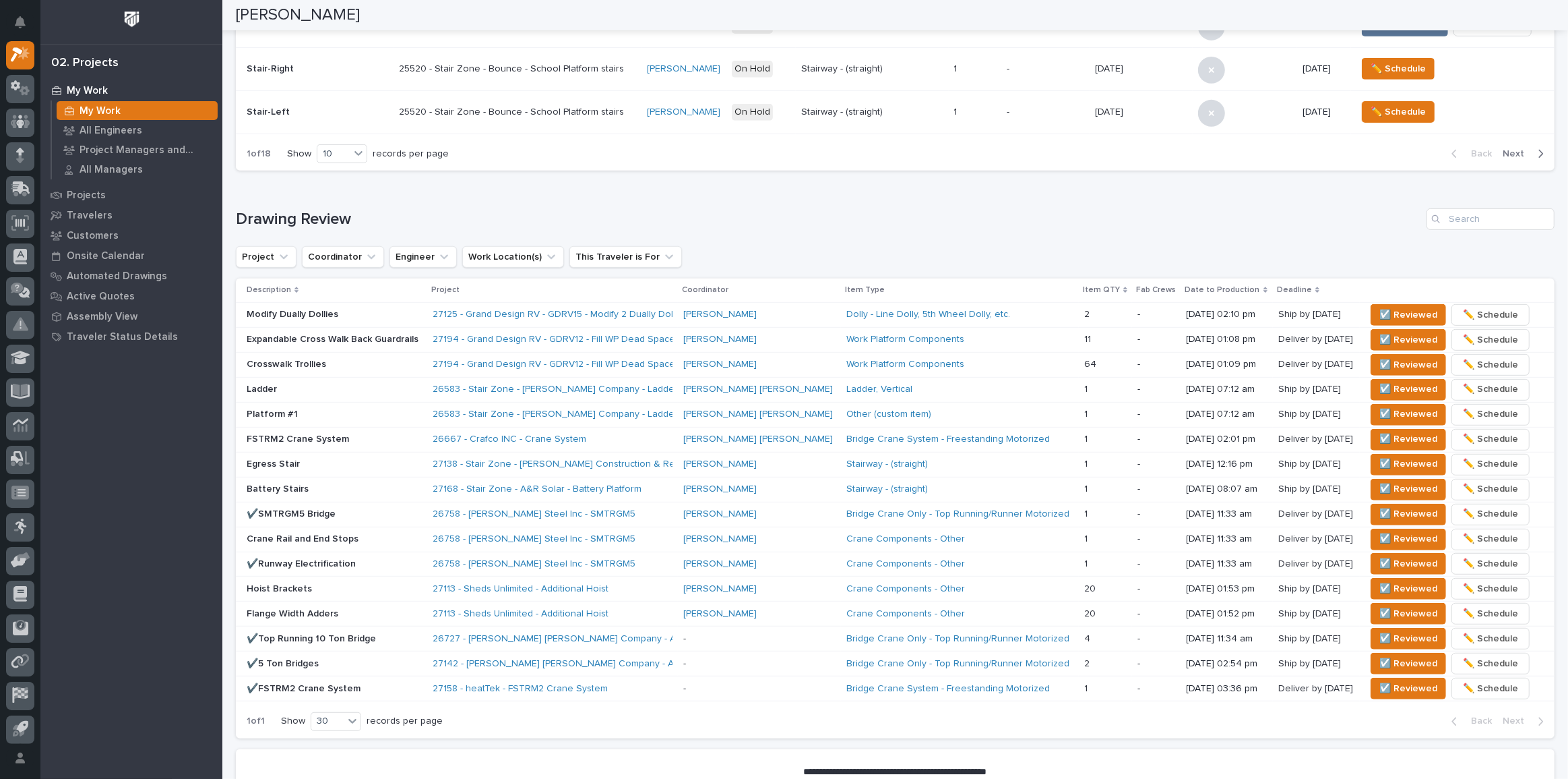
scroll to position [649, 0]
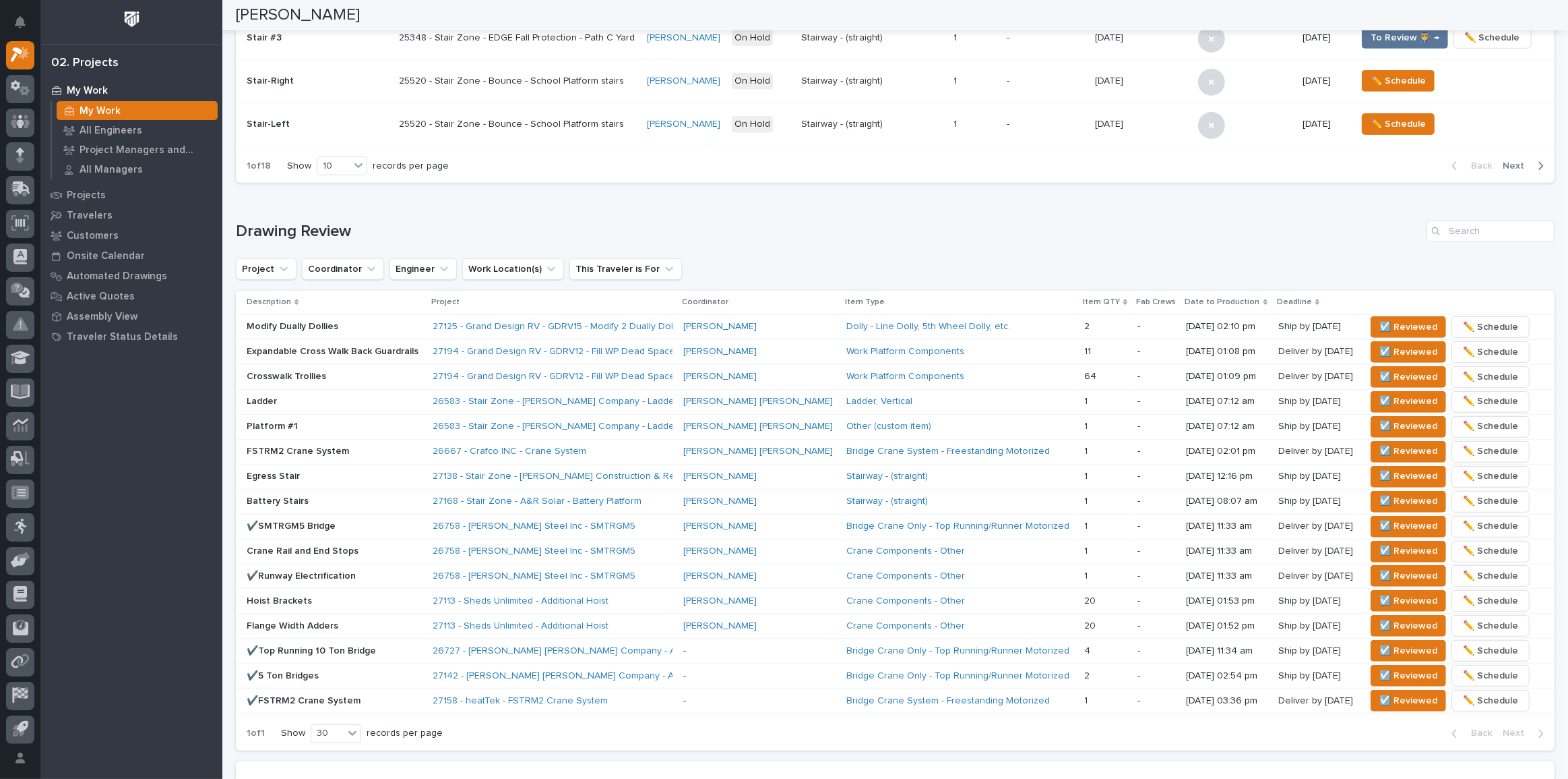
click at [247, 194] on div "Loading... Saving… Drawing Review Project Coordinator Engineer Work Location(s)…" at bounding box center [895, 477] width 1319 height 567
click at [1371, 370] on button "☑️ Reviewed" at bounding box center [1408, 377] width 75 height 22
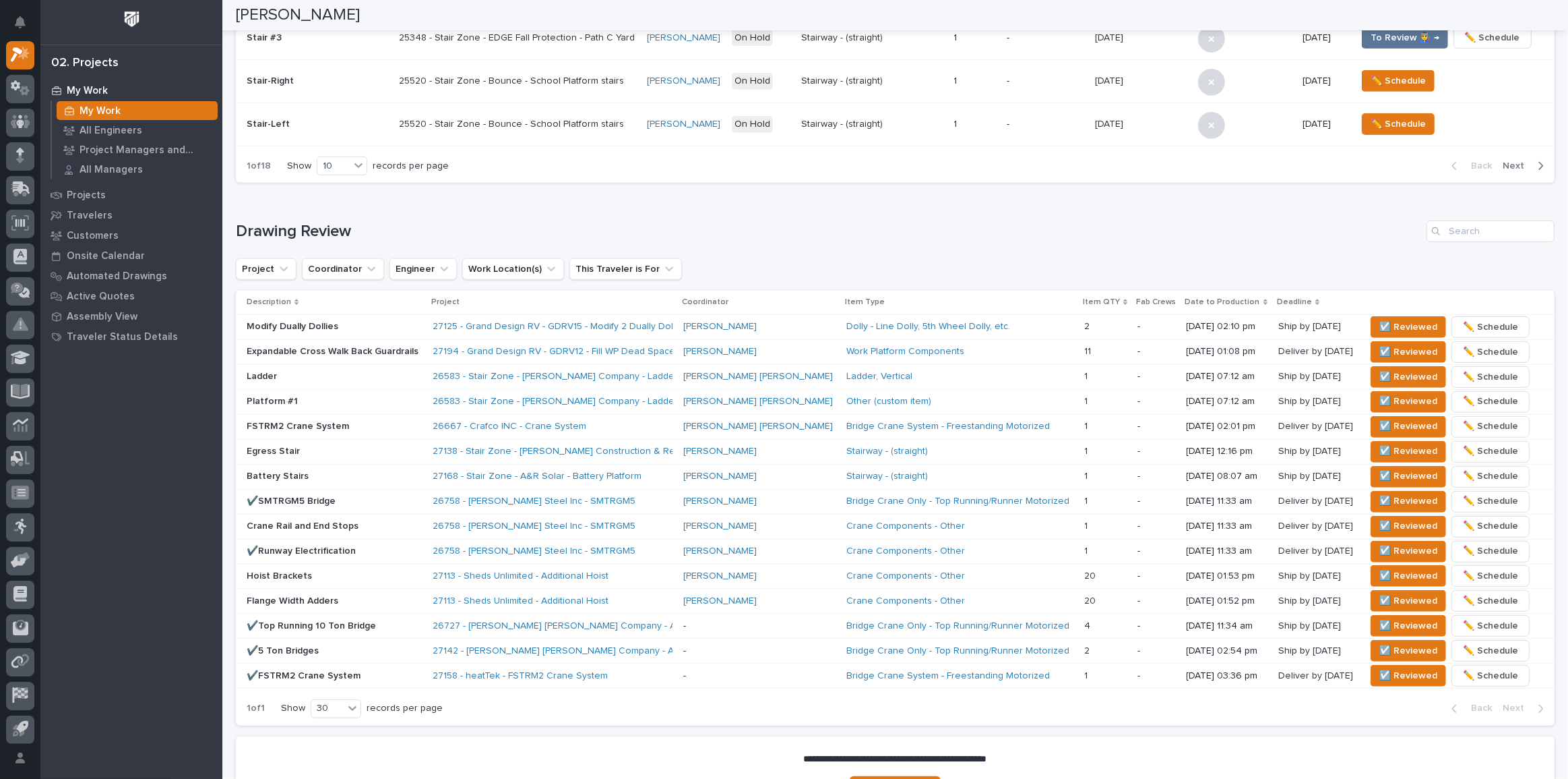
scroll to position [636, 0]
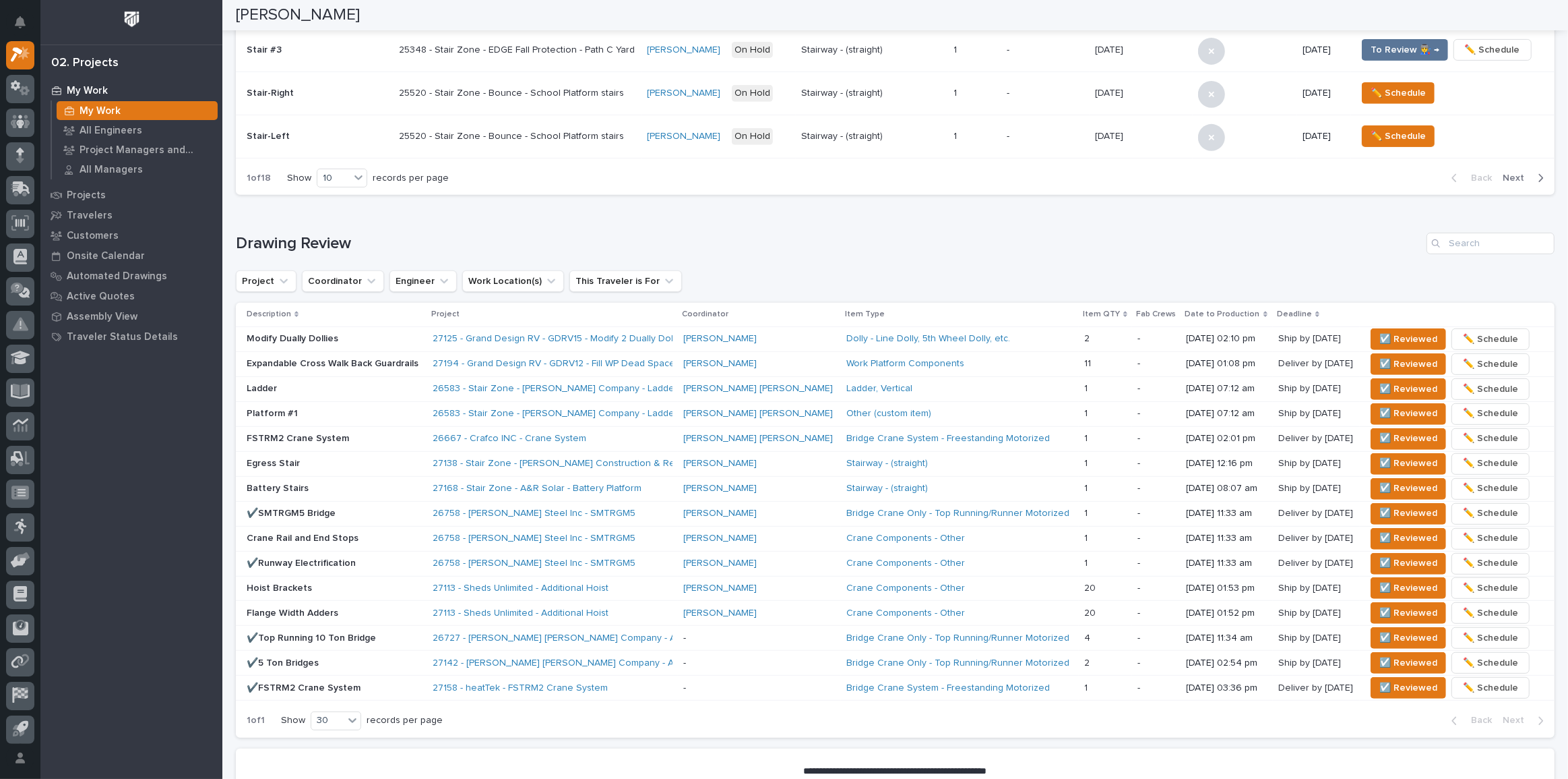
click at [317, 223] on div "Loading... Saving… Drawing Review Project Coordinator Engineer Work Location(s)…" at bounding box center [895, 476] width 1319 height 542
click at [1380, 365] on span "☑️ Reviewed" at bounding box center [1408, 364] width 58 height 16
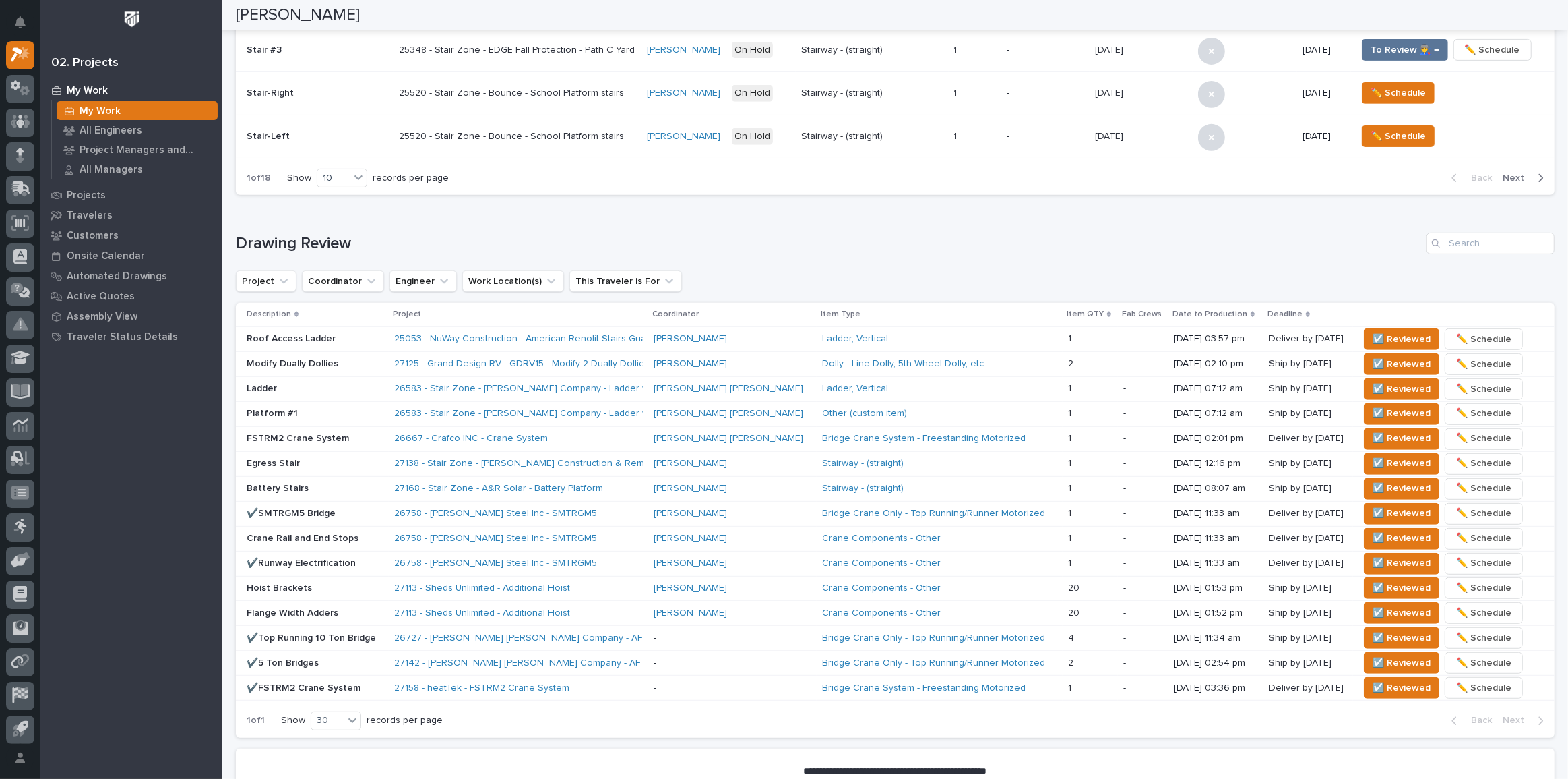
click at [1360, 476] on td "☑️ Reviewed ✏️ Schedule" at bounding box center [1454, 488] width 201 height 25
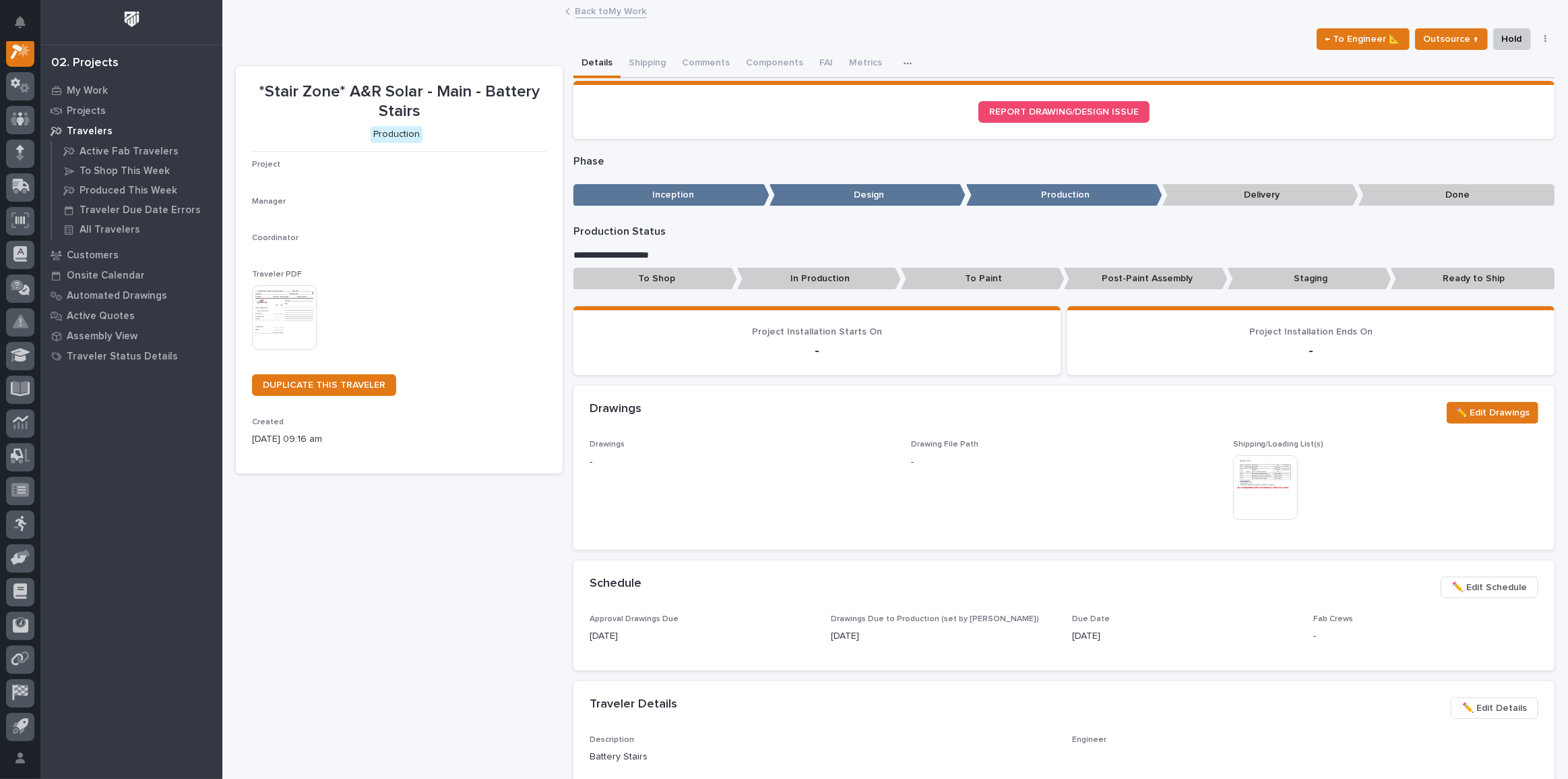
scroll to position [34, 0]
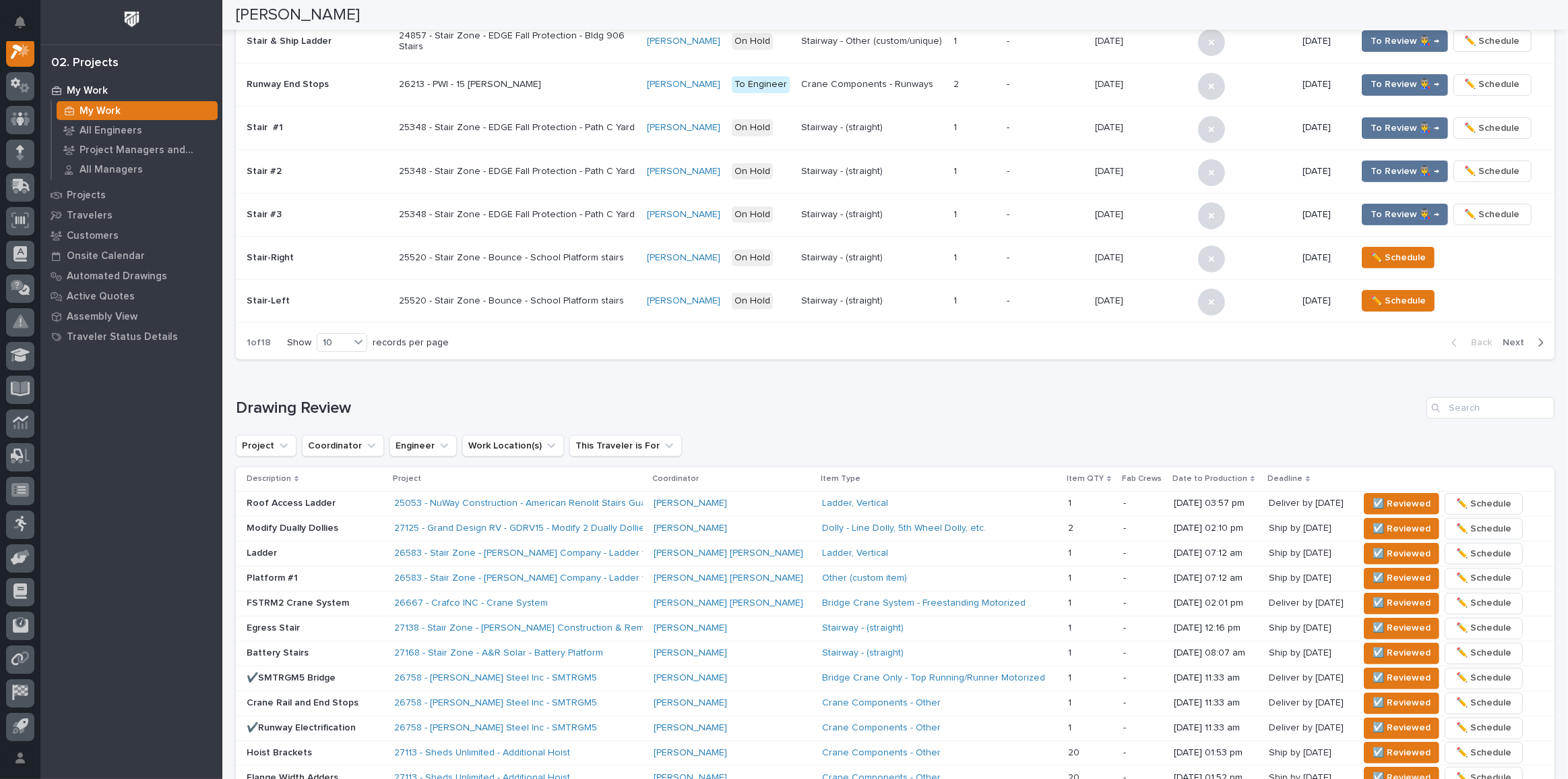
scroll to position [552, 0]
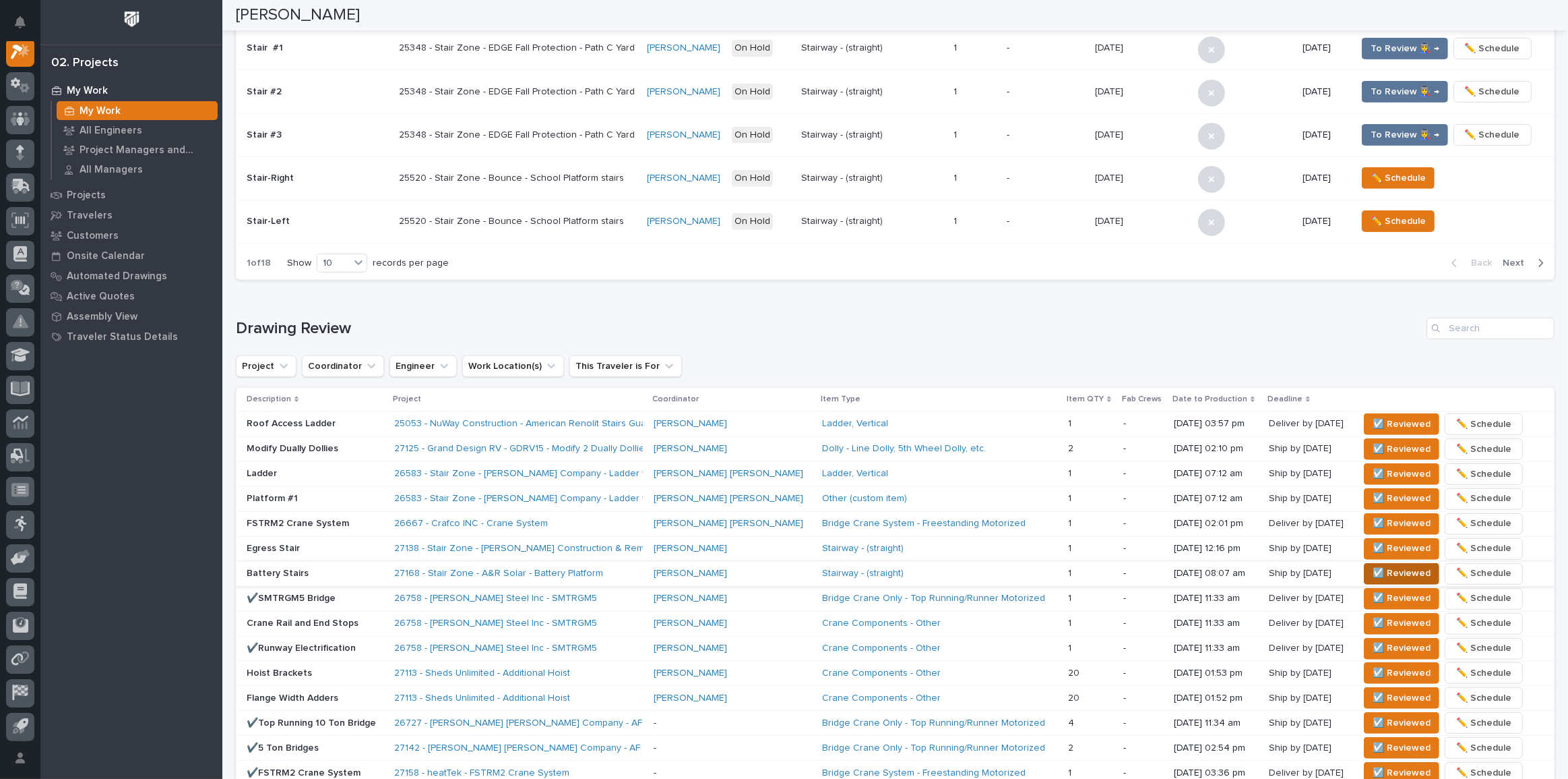
click at [1396, 567] on span "☑️ Reviewed" at bounding box center [1402, 573] width 58 height 16
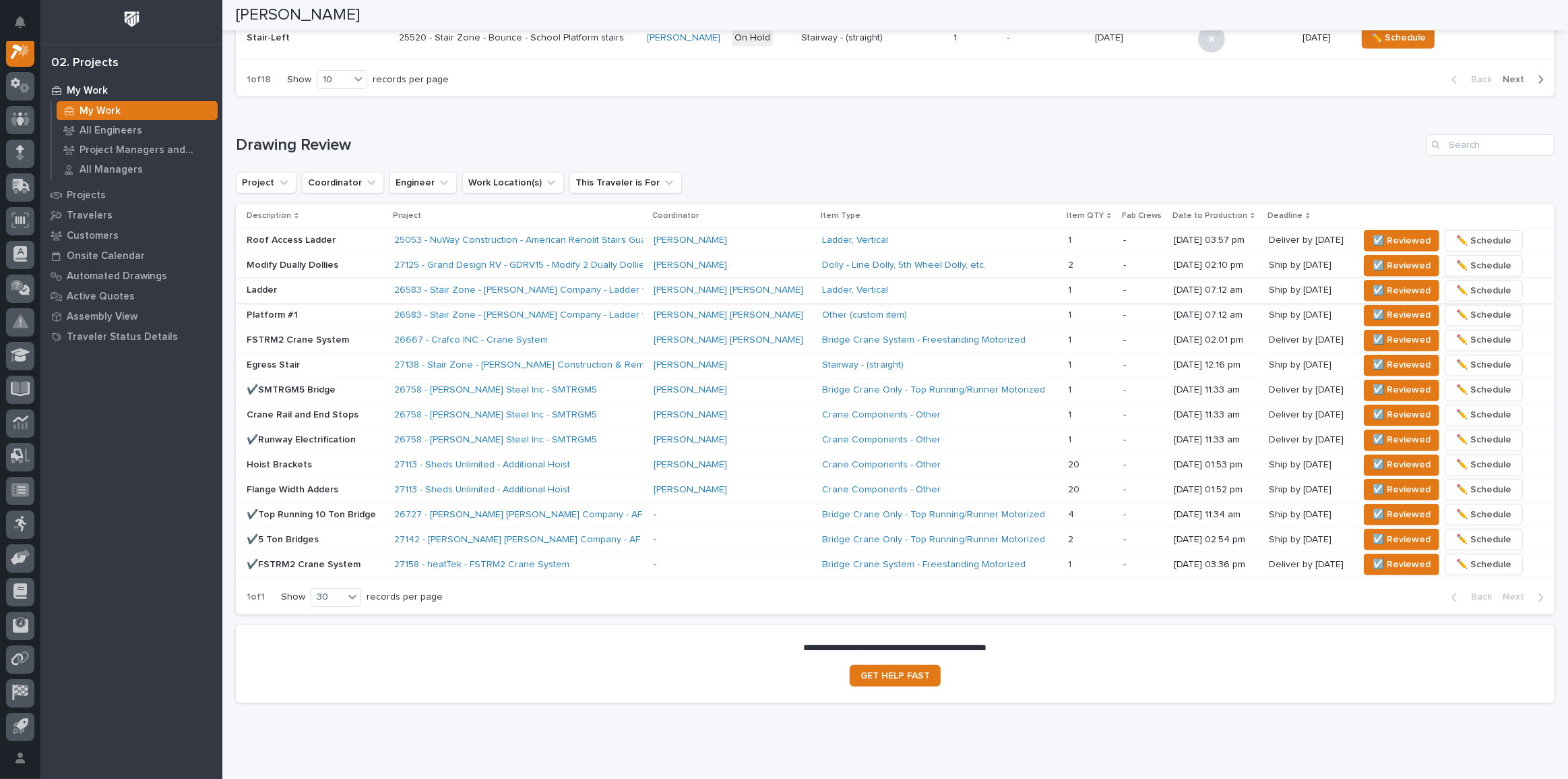
scroll to position [773, 0]
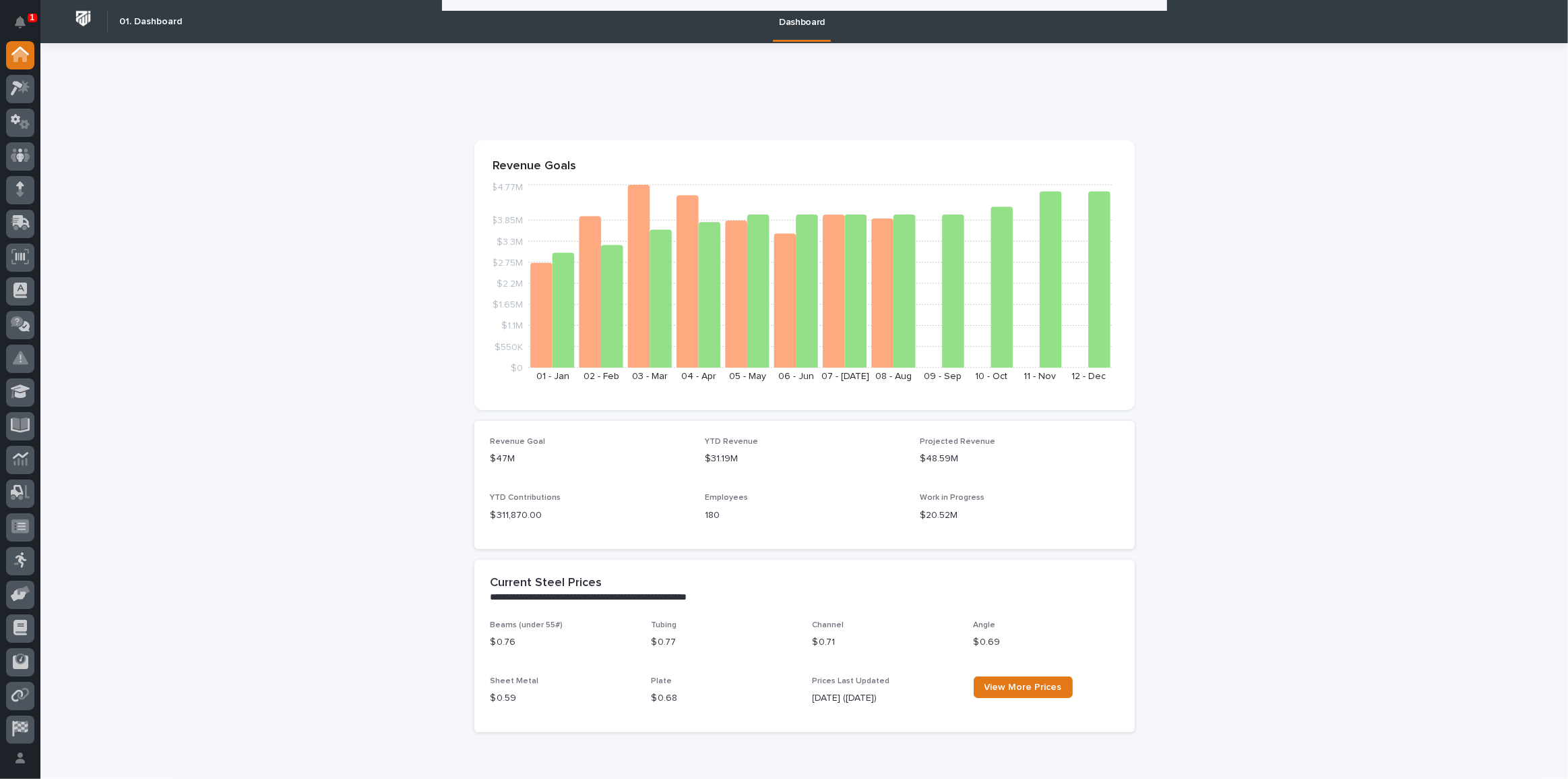
scroll to position [245, 0]
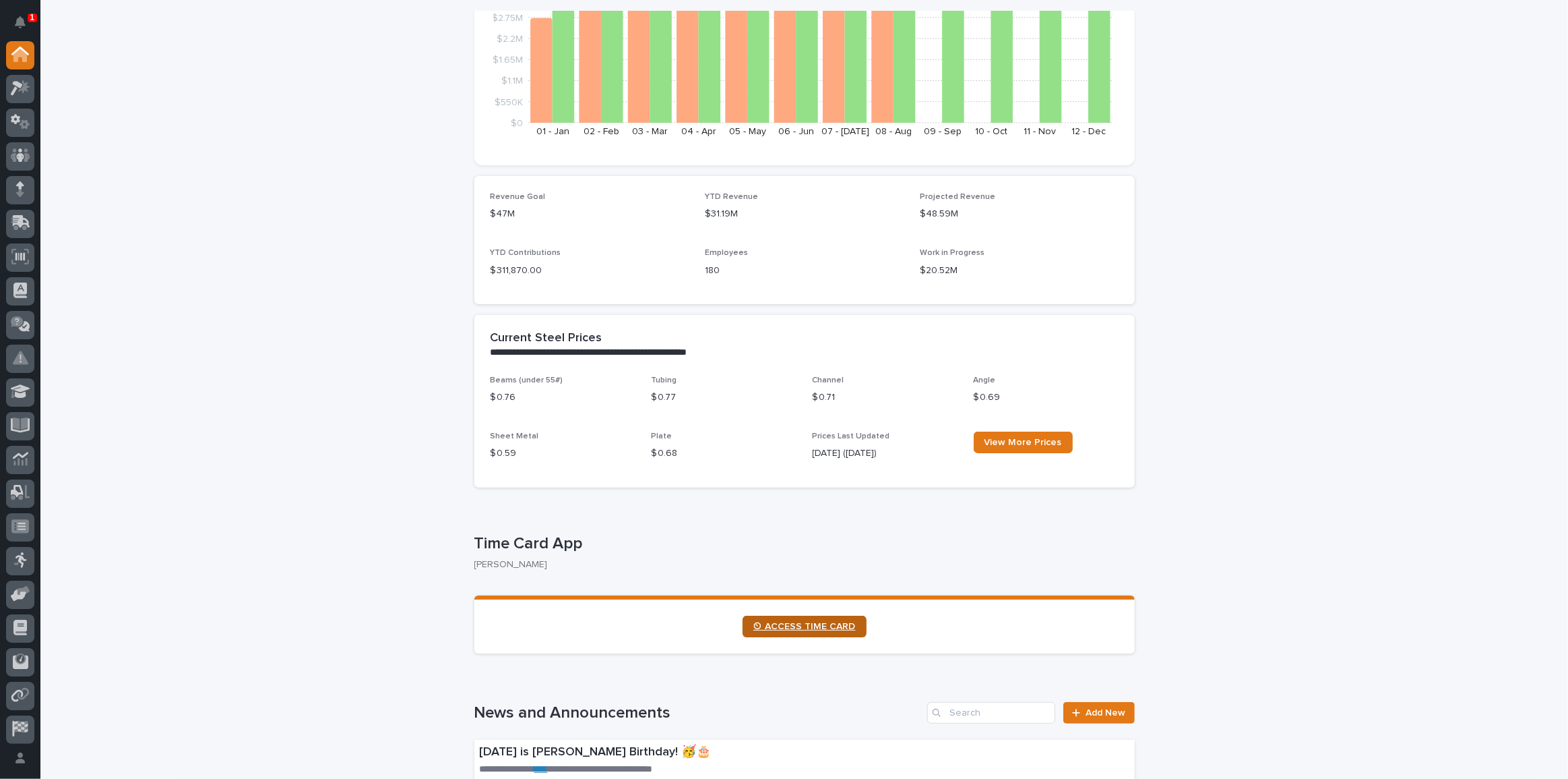
click at [774, 616] on link "⏲ ACCESS TIME CARD" at bounding box center [804, 627] width 124 height 22
